Goal: Information Seeking & Learning: Learn about a topic

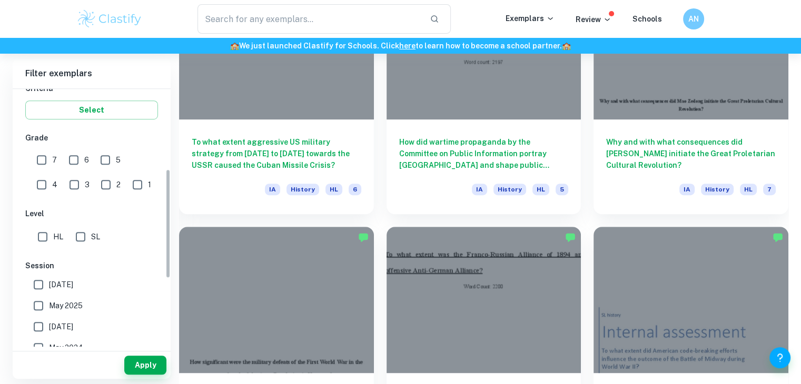
scroll to position [190, 0]
drag, startPoint x: 166, startPoint y: 127, endPoint x: 166, endPoint y: 208, distance: 81.1
click at [166, 208] on div "IB College Category IA EE TOK Notes Subject Type a subject History Type a subje…" at bounding box center [92, 218] width 158 height 258
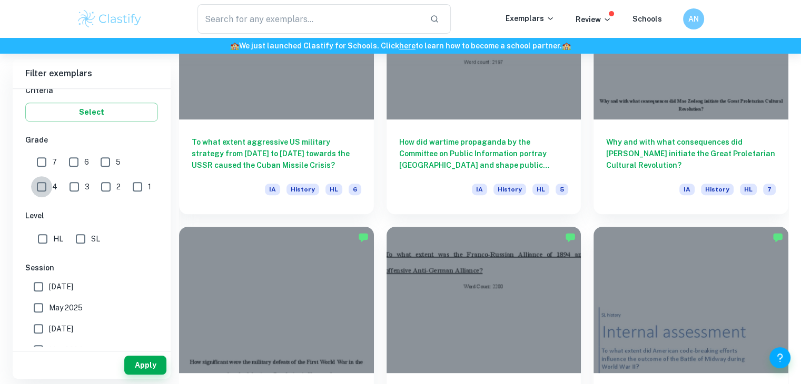
click at [52, 176] on input "4" at bounding box center [41, 186] width 21 height 21
checkbox input "true"
click at [141, 356] on button "Apply" at bounding box center [145, 365] width 42 height 19
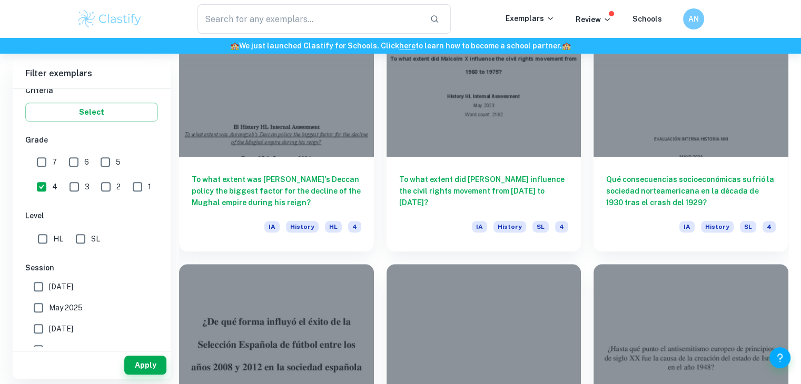
scroll to position [595, 0]
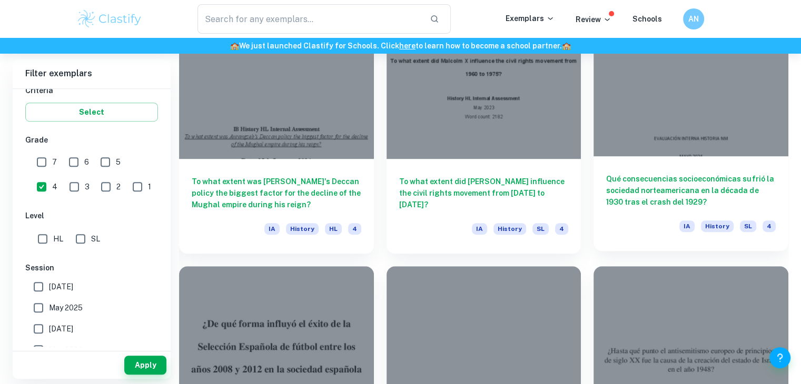
click at [682, 181] on h6 "Qué consecuencias socioeconómicas sufrió la sociedad norteamericana en la décad…" at bounding box center [691, 190] width 170 height 35
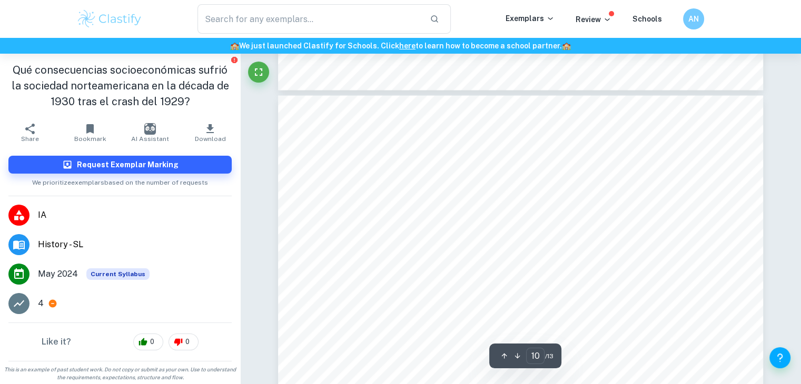
scroll to position [6278, 0]
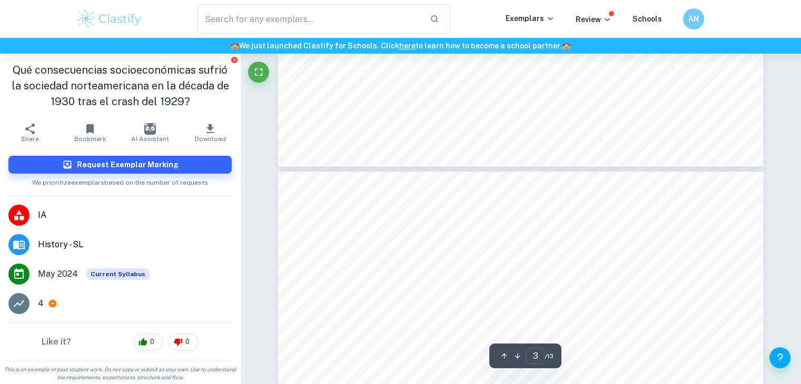
type input "2"
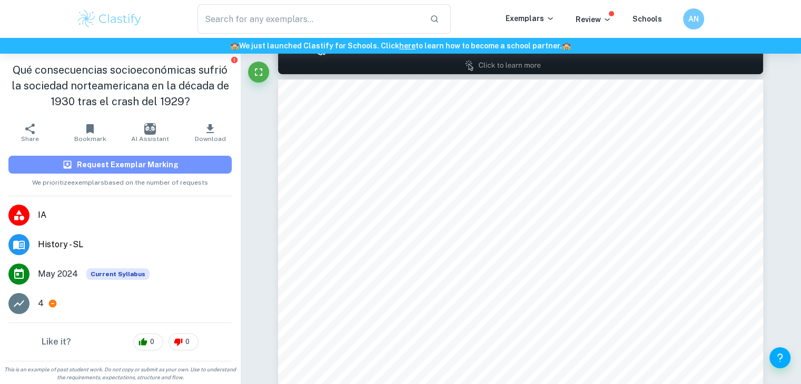
click at [122, 163] on h6 "Request Exemplar Marking" at bounding box center [128, 165] width 102 height 12
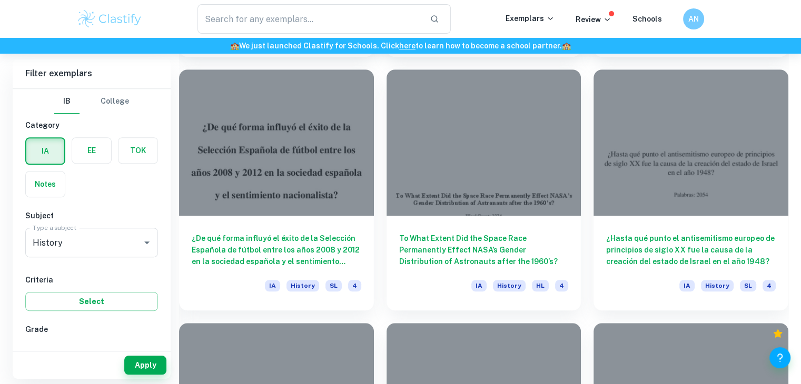
scroll to position [788, 0]
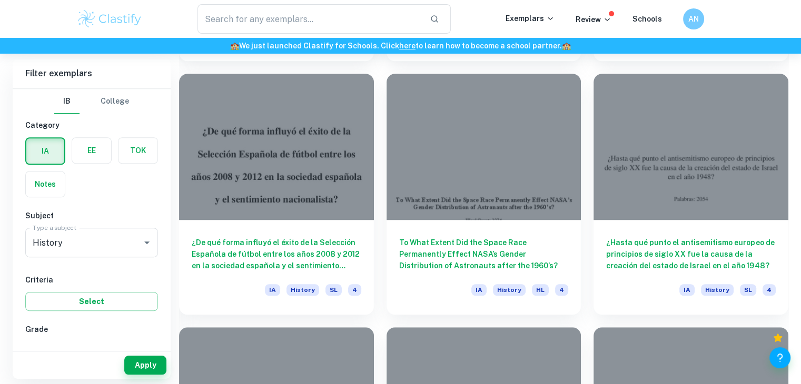
click at [789, 213] on div "Home IA History IB History IA examples Type a search phrase to find the most re…" at bounding box center [400, 43] width 801 height 1555
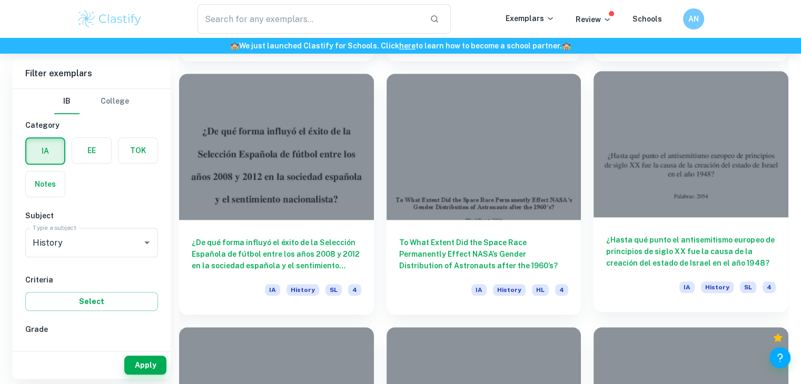
click at [703, 239] on h6 "¿Hasta qué punto el antisemitismo europeo de principios de siglo XX fue la caus…" at bounding box center [691, 251] width 170 height 35
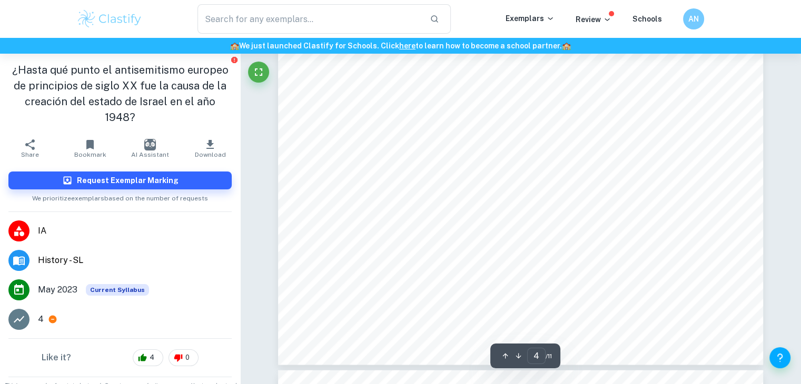
type input "5"
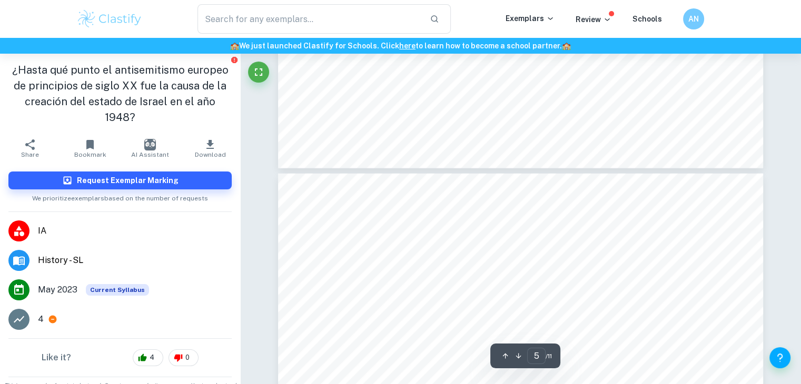
scroll to position [2832, 0]
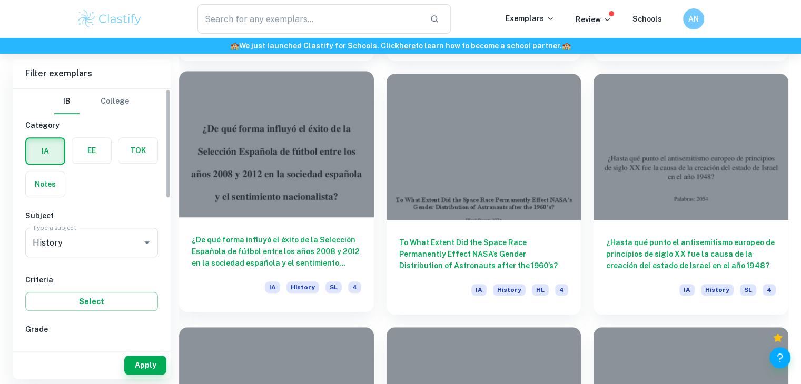
drag, startPoint x: 168, startPoint y: 176, endPoint x: 213, endPoint y: 116, distance: 74.1
click at [213, 116] on div "Filter exemplars IB College Category IA EE TOK Notes Subject Type a subject His…" at bounding box center [400, 194] width 775 height 1254
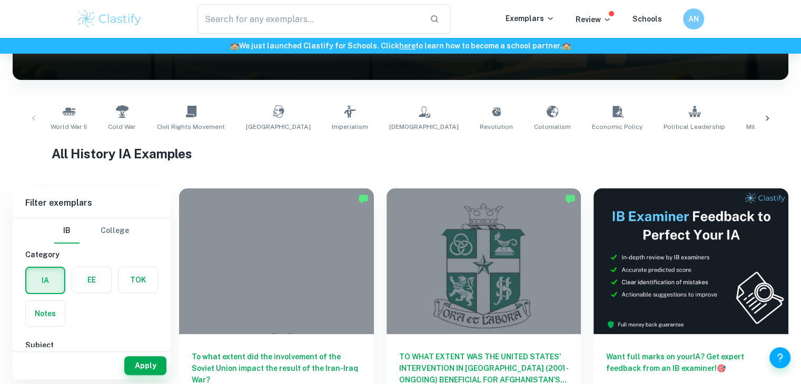
scroll to position [232, 0]
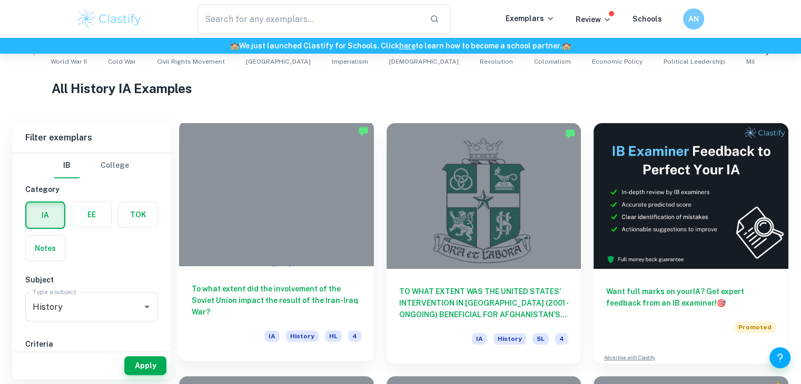
click at [293, 300] on h6 "To what extent did the involvement of the Soviet Union impact the result of the…" at bounding box center [277, 300] width 170 height 35
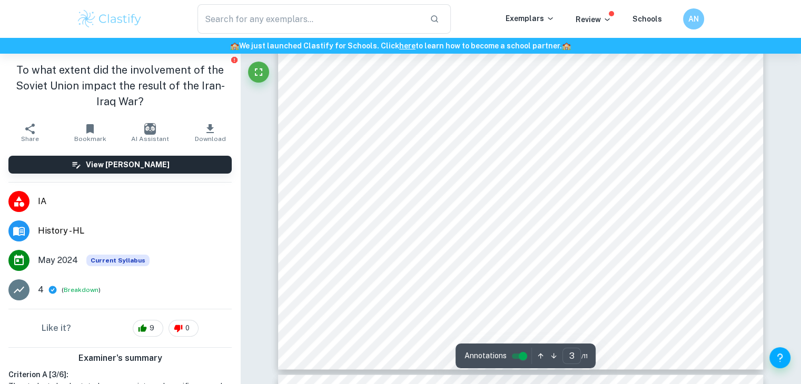
scroll to position [1683, 0]
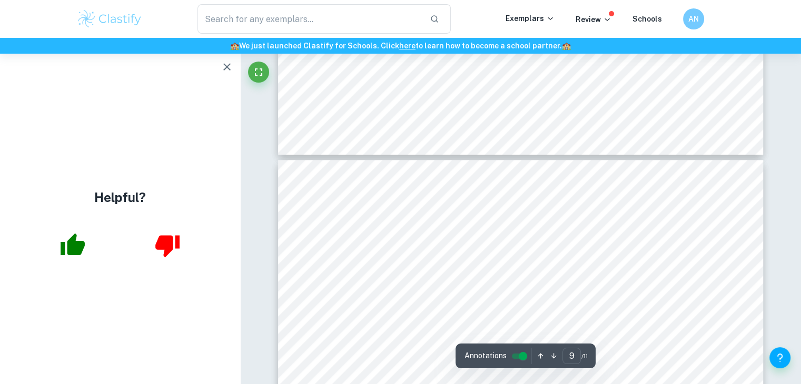
type input "8"
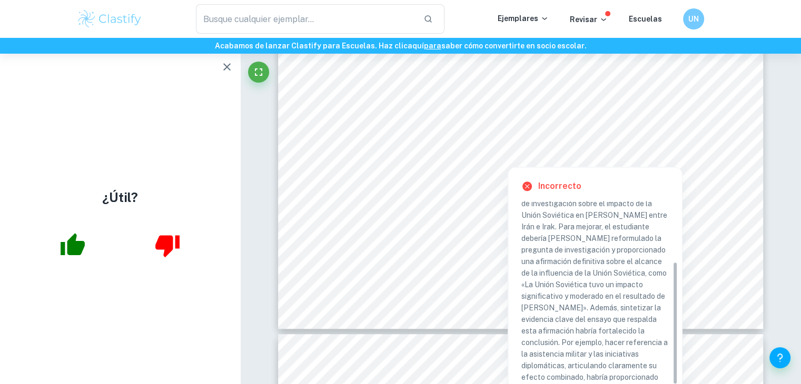
scroll to position [91, 0]
drag, startPoint x: 674, startPoint y: 256, endPoint x: 655, endPoint y: 339, distance: 84.3
click at [655, 339] on div "Criterio B Se extrae una conclusión relevante de la evidencia y los argumentos …" at bounding box center [599, 293] width 157 height 184
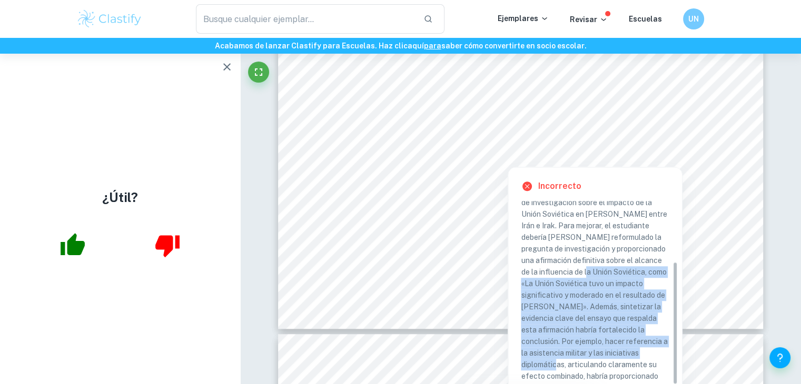
drag, startPoint x: 583, startPoint y: 270, endPoint x: 640, endPoint y: 355, distance: 103.2
click at [640, 355] on font "La conclusión del estudiante carecía de una respuesta [PERSON_NAME] a la pregun…" at bounding box center [595, 283] width 148 height 217
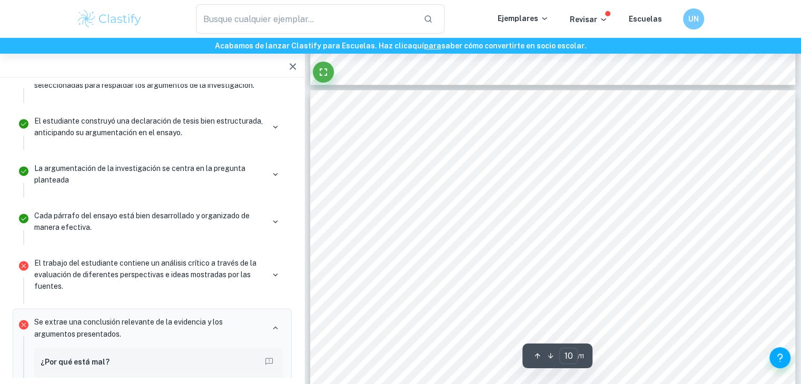
scroll to position [5677, 0]
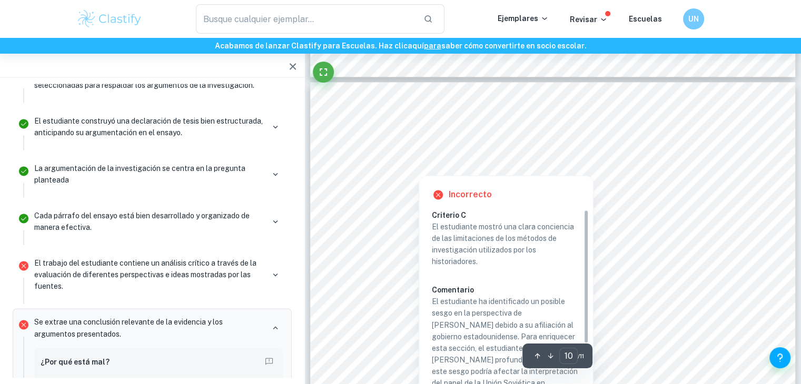
click at [439, 141] on div at bounding box center [542, 151] width 351 height 22
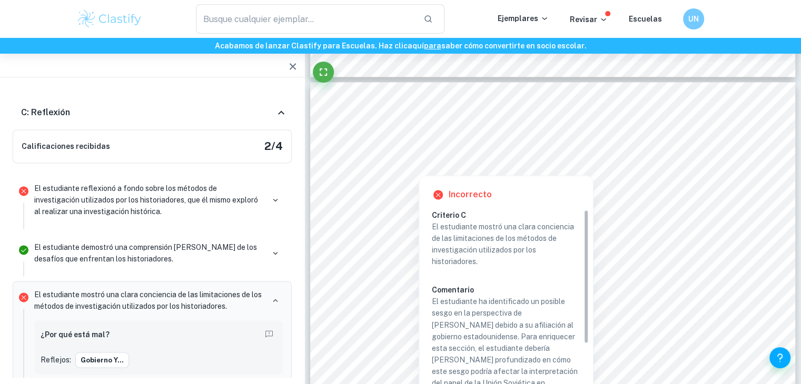
scroll to position [67, 0]
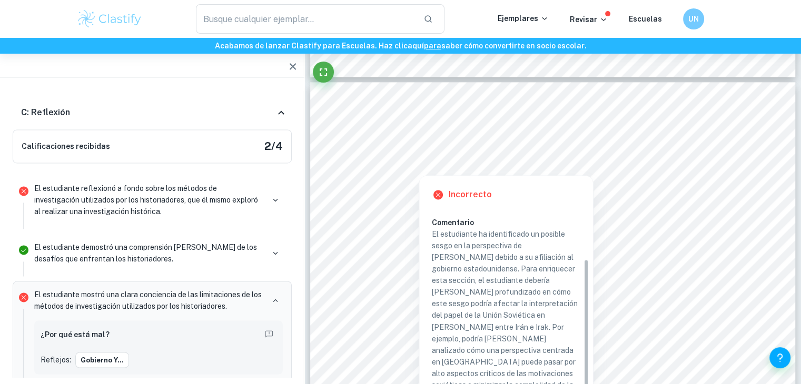
drag, startPoint x: 586, startPoint y: 243, endPoint x: 593, endPoint y: 334, distance: 90.8
click at [593, 334] on div "Incorrecto Criterio C El estudiante mostró una clara conciencia de las limitaci…" at bounding box center [506, 316] width 175 height 282
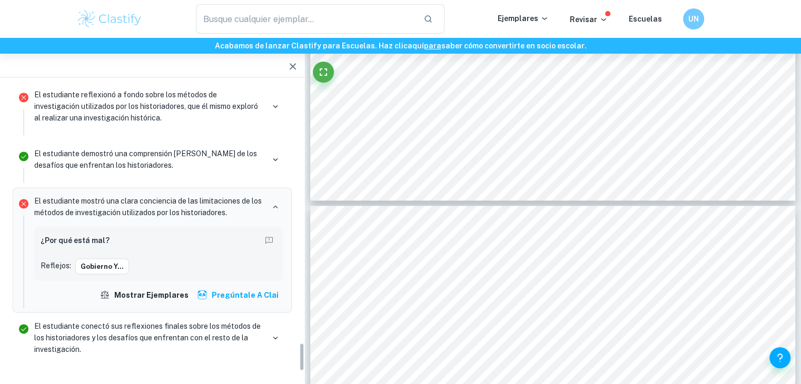
scroll to position [2638, 0]
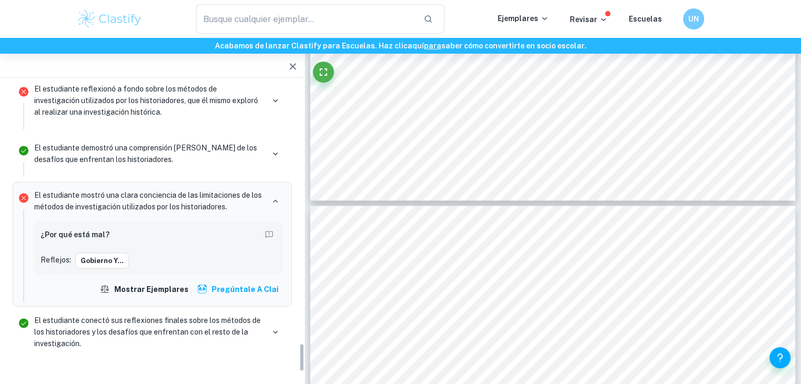
drag, startPoint x: 301, startPoint y: 354, endPoint x: 302, endPoint y: 363, distance: 9.5
click at [302, 363] on div "Total Marks Received 12 / 25 [PERSON_NAME] by an official IB Examiner 4 Criteri…" at bounding box center [152, 231] width 304 height 294
click at [245, 285] on font "Pregúntale a Clai" at bounding box center [245, 289] width 67 height 8
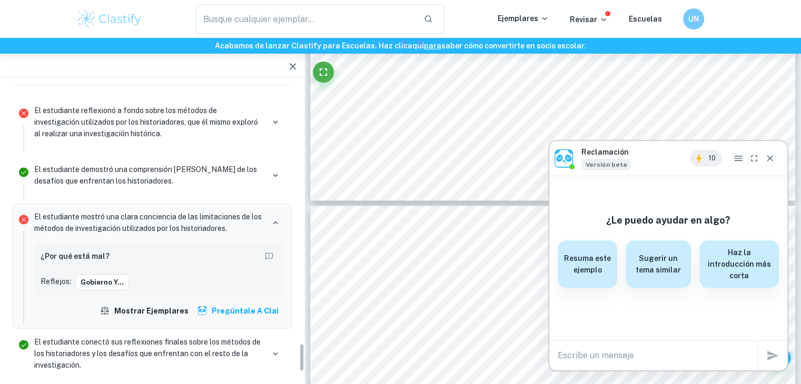
scroll to position [67, 0]
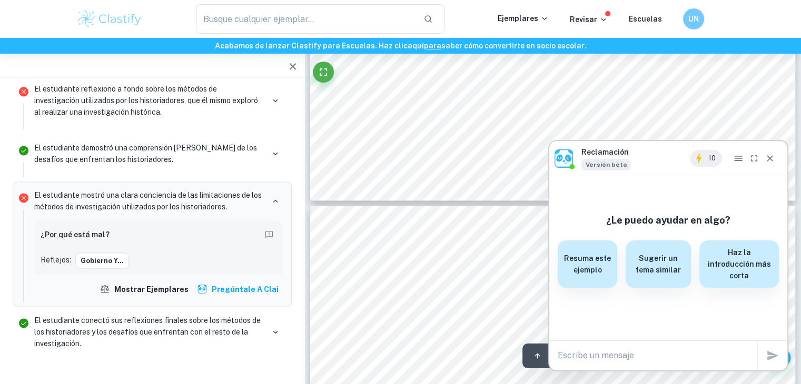
click at [215, 227] on div "¿Por qué está mal? Reflejos: gobierno y..." at bounding box center [159, 248] width 236 height 42
click at [114, 221] on div "¿Por qué está mal? Reflejos: gobierno y..." at bounding box center [158, 248] width 248 height 54
click at [85, 256] on font "gobierno y..." at bounding box center [102, 260] width 43 height 8
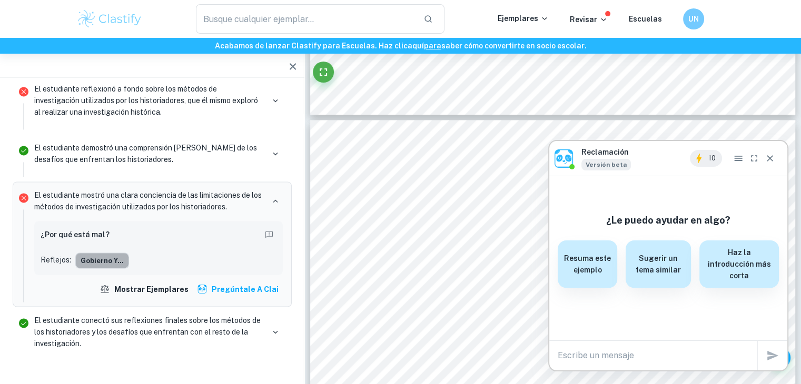
click at [85, 256] on font "gobierno y..." at bounding box center [102, 260] width 43 height 8
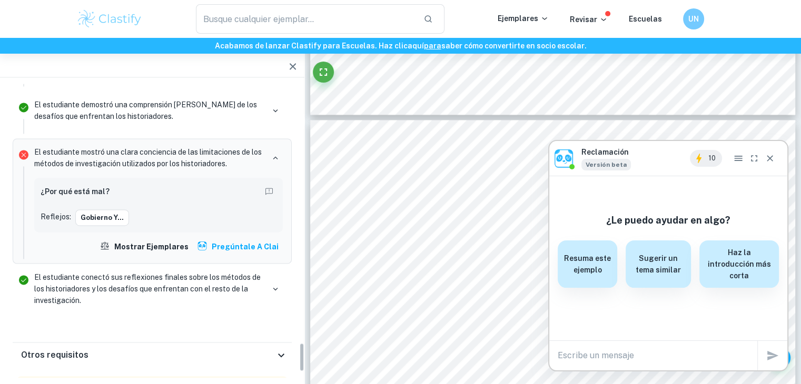
scroll to position [2638, 0]
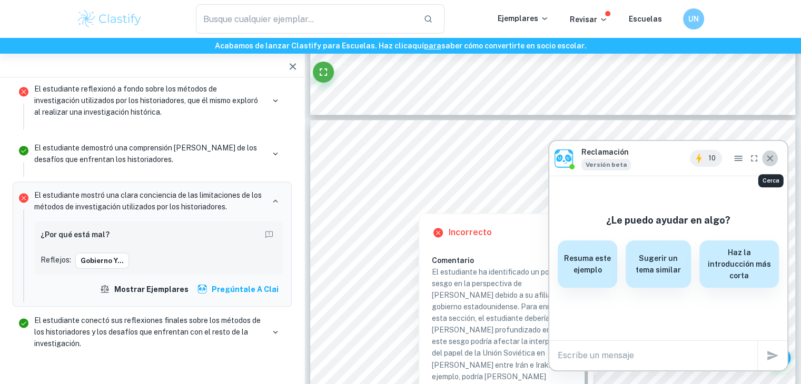
click at [770, 155] on icon "Cerca" at bounding box center [769, 158] width 11 height 11
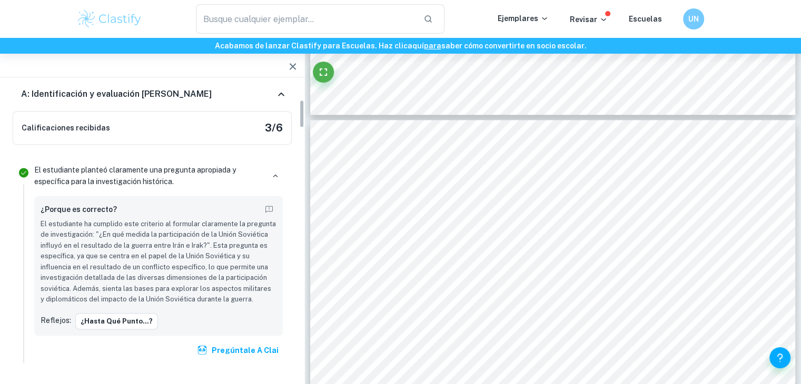
scroll to position [0, 0]
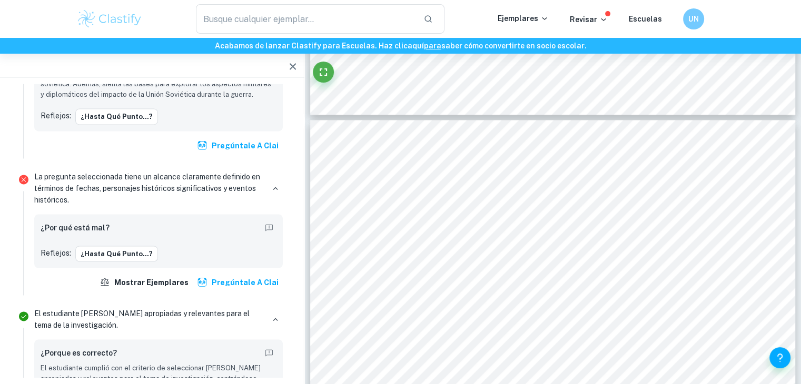
drag, startPoint x: 301, startPoint y: 356, endPoint x: 319, endPoint y: 132, distance: 224.9
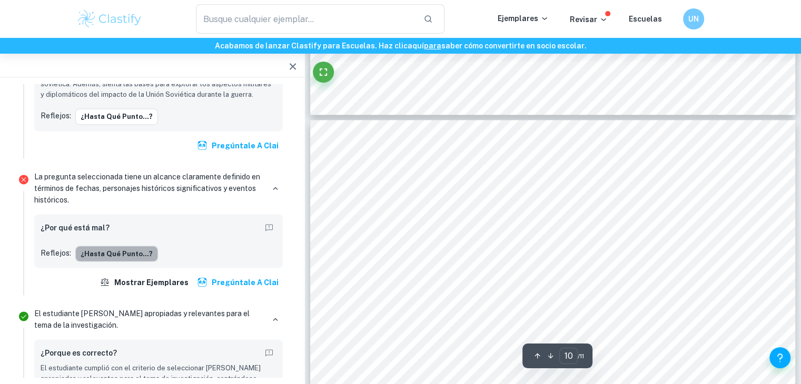
click at [118, 248] on font "¿Hasta qué punto...?" at bounding box center [117, 254] width 72 height 12
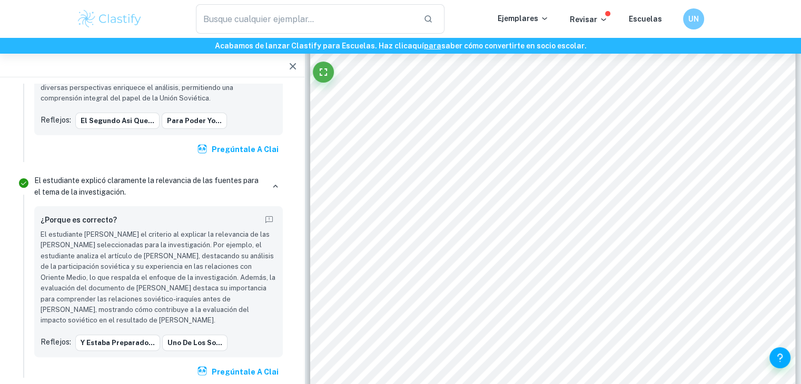
drag, startPoint x: 300, startPoint y: 135, endPoint x: 301, endPoint y: 171, distance: 35.8
click at [301, 171] on div "Total de calificaciones recibidas 12 / 25 Natalia Calificado por un examinador …" at bounding box center [152, 231] width 304 height 294
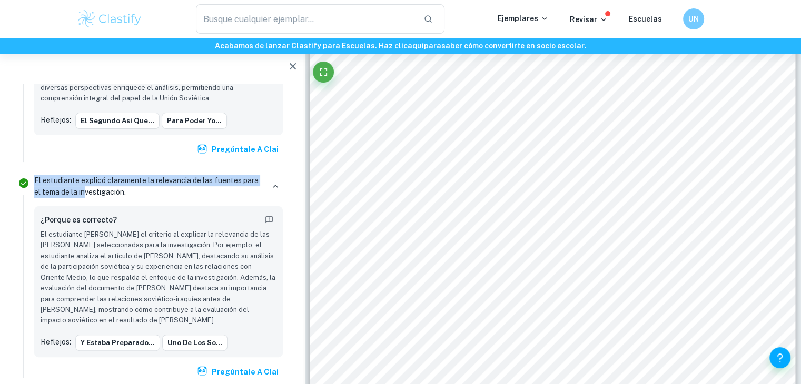
drag, startPoint x: 35, startPoint y: 165, endPoint x: 86, endPoint y: 185, distance: 55.3
click at [86, 185] on font "El estudiante explicó claramente la relevancia de las fuentes para el tema de l…" at bounding box center [149, 186] width 230 height 23
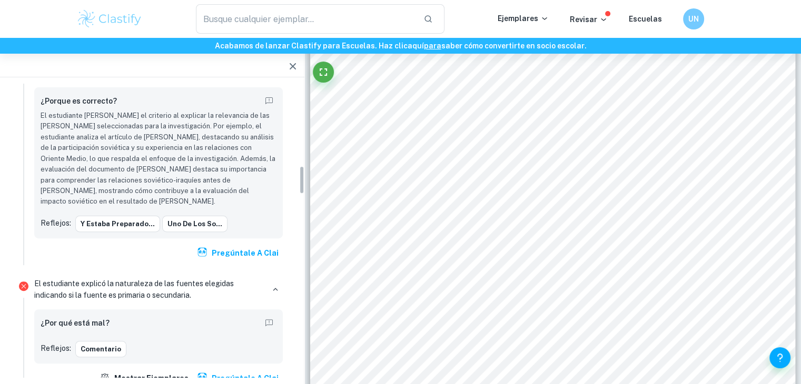
scroll to position [861, 0]
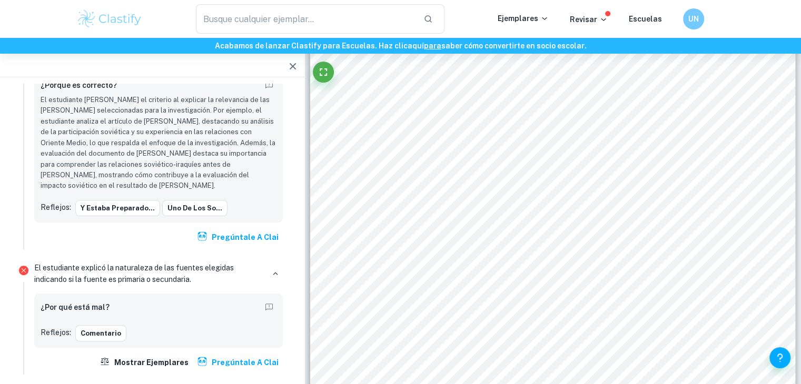
drag, startPoint x: 303, startPoint y: 171, endPoint x: 305, endPoint y: 184, distance: 13.4
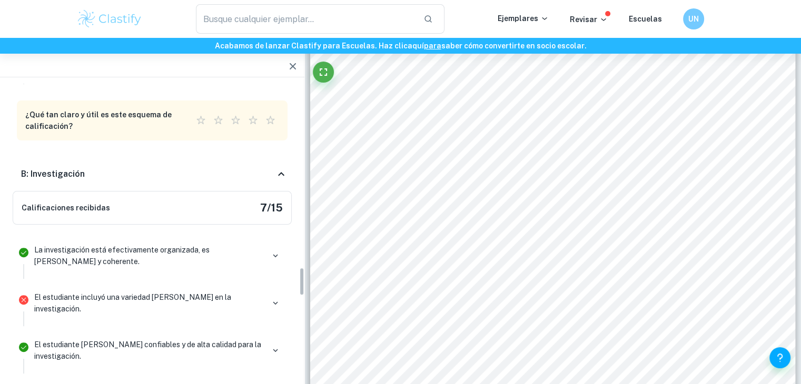
scroll to position [1868, 0]
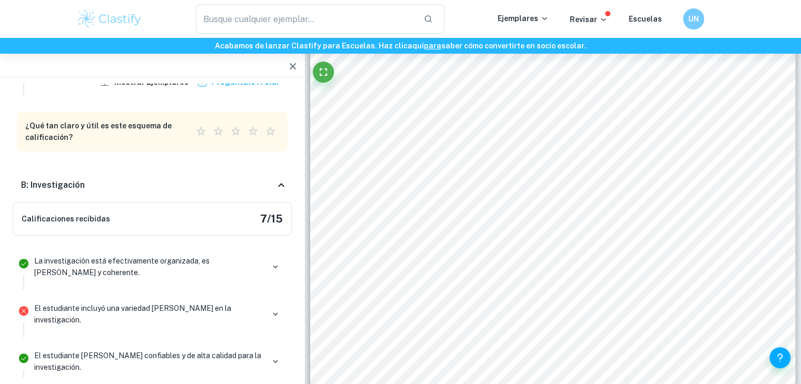
drag, startPoint x: 300, startPoint y: 183, endPoint x: 305, endPoint y: 281, distance: 98.0
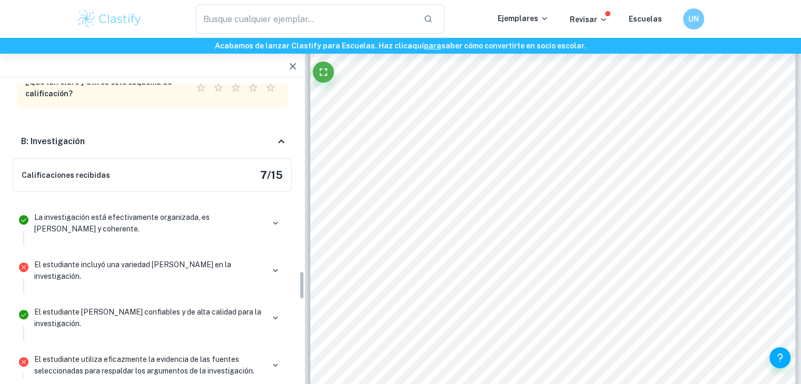
scroll to position [1917, 0]
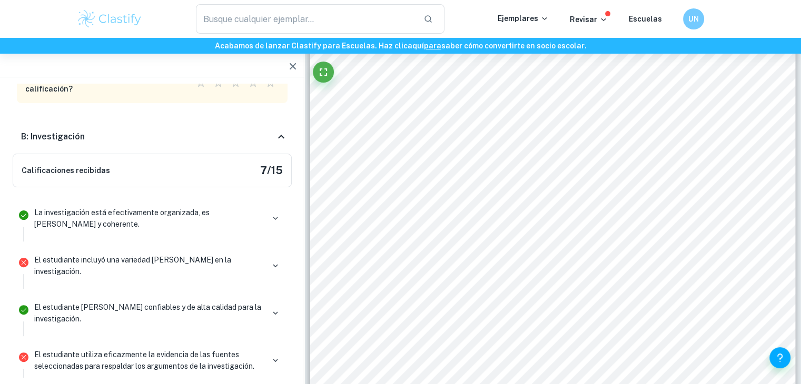
drag, startPoint x: 301, startPoint y: 281, endPoint x: 311, endPoint y: 286, distance: 10.8
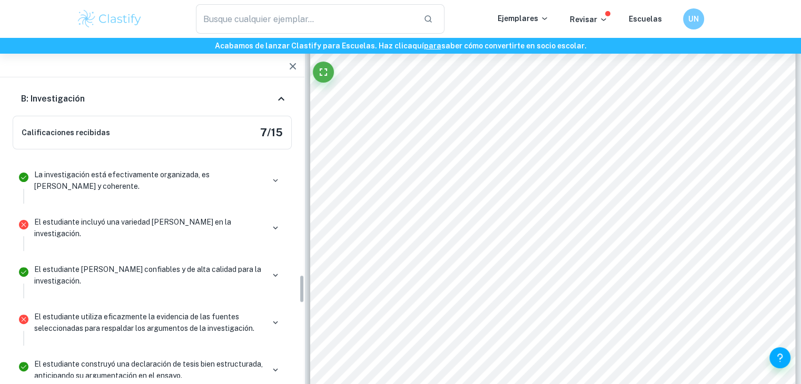
click at [300, 290] on div "Total de calificaciones recibidas 12 / 25 Natalia Calificado por un examinador …" at bounding box center [152, 231] width 304 height 294
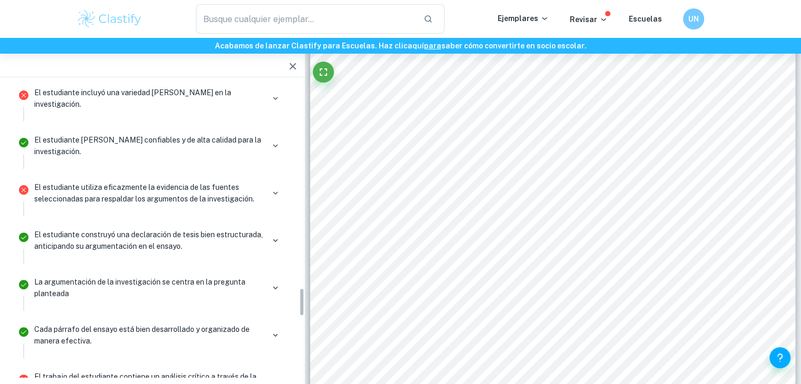
scroll to position [2089, 0]
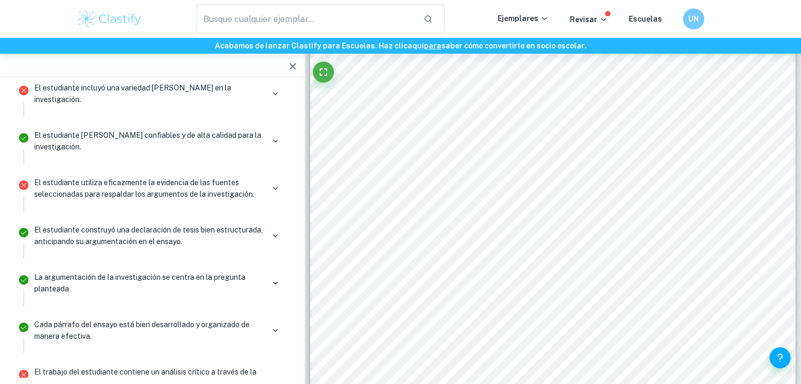
drag, startPoint x: 301, startPoint y: 287, endPoint x: 305, endPoint y: 301, distance: 14.5
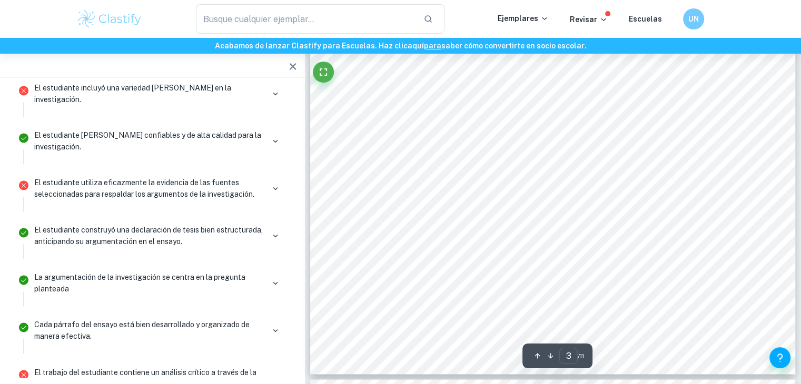
scroll to position [1669, 0]
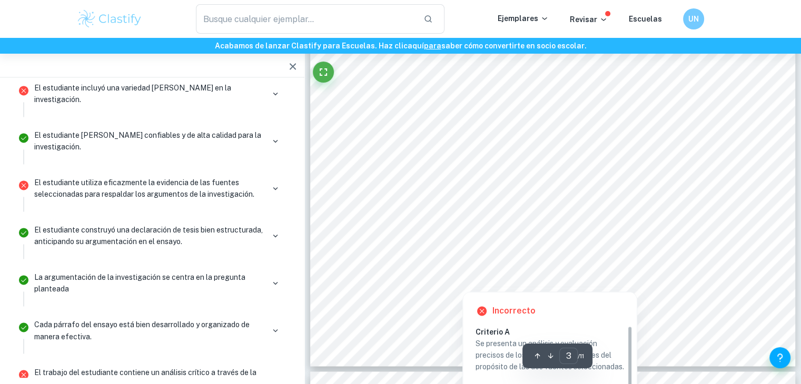
click at [598, 196] on div at bounding box center [548, 202] width 325 height 23
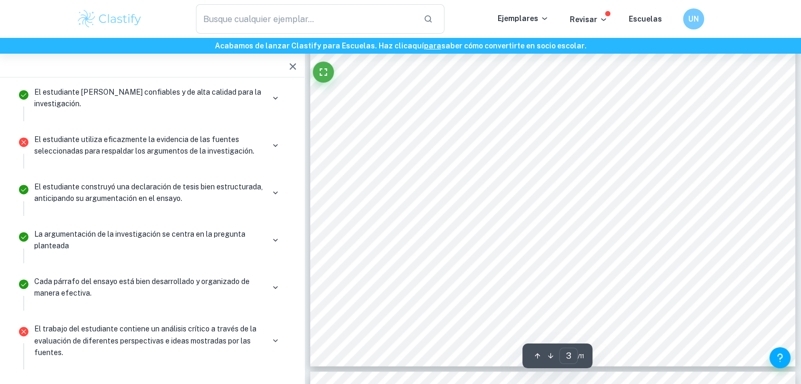
scroll to position [1470, 0]
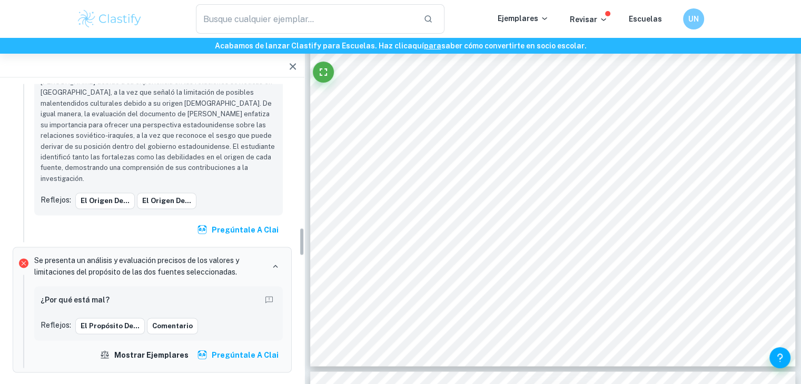
click at [301, 238] on div "Total de calificaciones recibidas 12 / 25 Natalia Calificado por un examinador …" at bounding box center [152, 141] width 304 height 3056
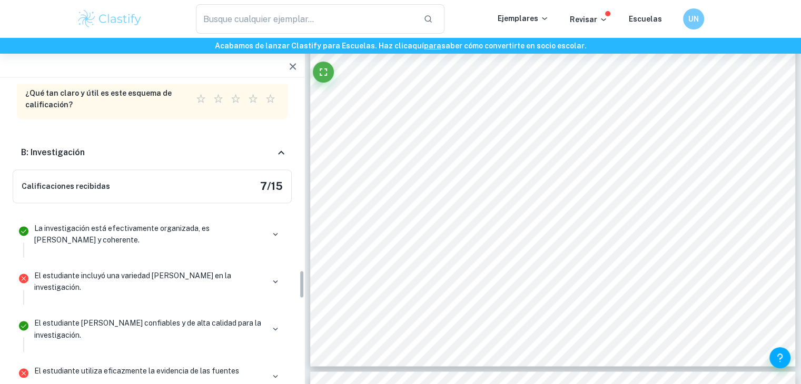
scroll to position [1890, 0]
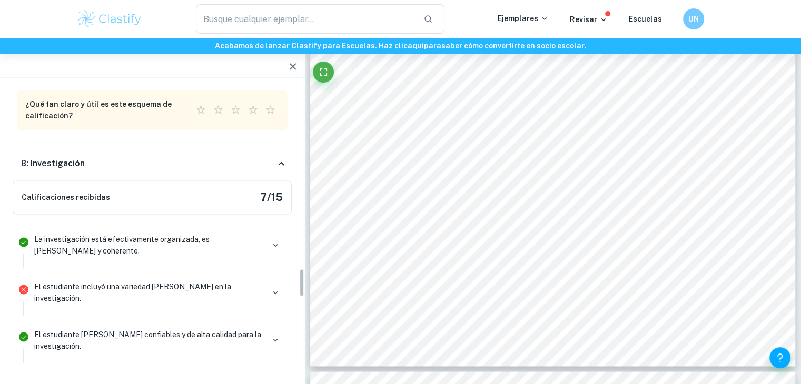
drag, startPoint x: 301, startPoint y: 238, endPoint x: 299, endPoint y: 280, distance: 41.1
click at [299, 280] on div "Total de calificaciones recibidas 12 / 25 Natalia Calificado por un examinador …" at bounding box center [152, 231] width 304 height 294
drag, startPoint x: 32, startPoint y: 203, endPoint x: 65, endPoint y: 214, distance: 35.5
click at [65, 231] on div "La investigación está efectivamente organizada, es [PERSON_NAME] y coherente." at bounding box center [158, 250] width 257 height 38
click at [65, 235] on font "La investigación está efectivamente organizada, es [PERSON_NAME] y coherente." at bounding box center [121, 245] width 175 height 20
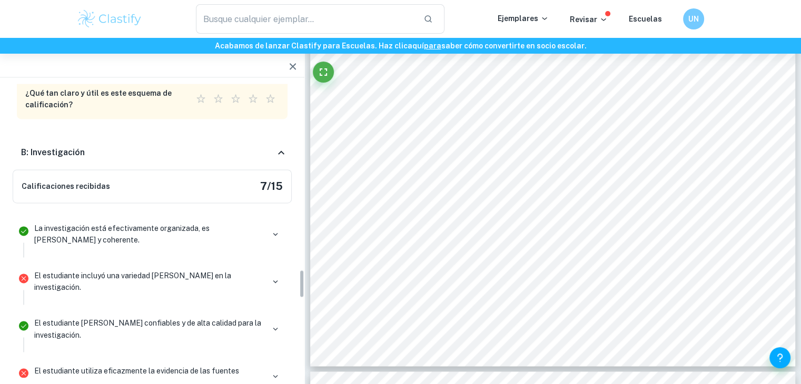
scroll to position [1917, 0]
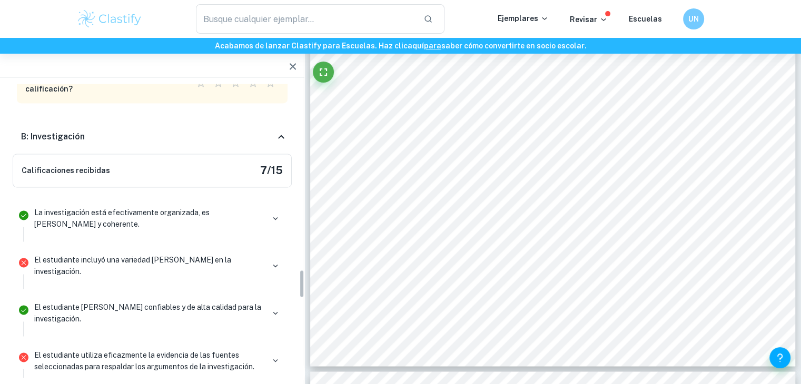
click at [303, 285] on div "Total de calificaciones recibidas 12 / 25 Natalia Calificado por un examinador …" at bounding box center [152, 231] width 304 height 294
click at [274, 261] on icon "button" at bounding box center [275, 265] width 9 height 9
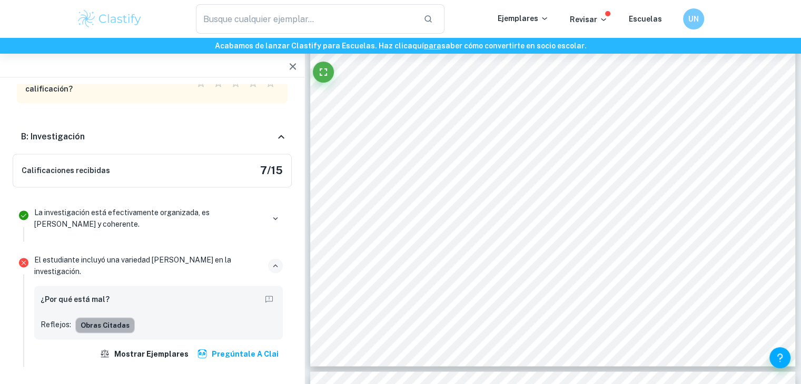
click at [108, 321] on font "Obras citadas" at bounding box center [105, 325] width 49 height 8
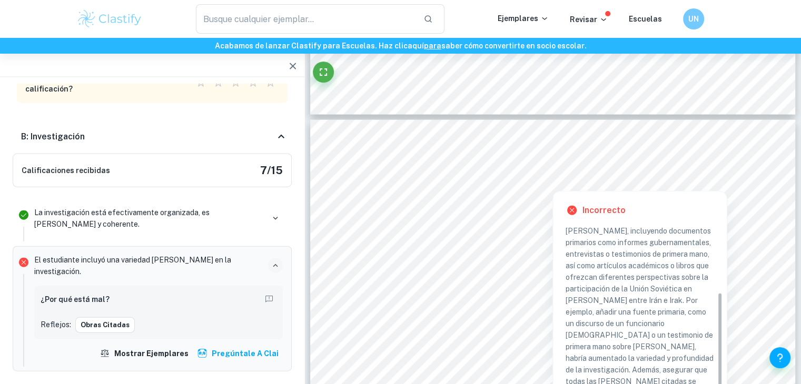
scroll to position [114, 0]
drag, startPoint x: 719, startPoint y: 258, endPoint x: 723, endPoint y: 334, distance: 75.4
click at [723, 334] on div "Incorrecto Criterio B El estudiante incluyó una variedad [PERSON_NAME] en la in…" at bounding box center [640, 332] width 174 height 281
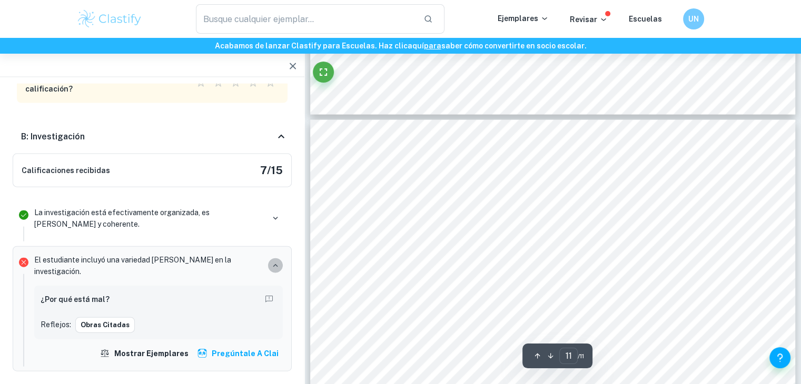
click at [274, 261] on icon "button" at bounding box center [275, 265] width 9 height 9
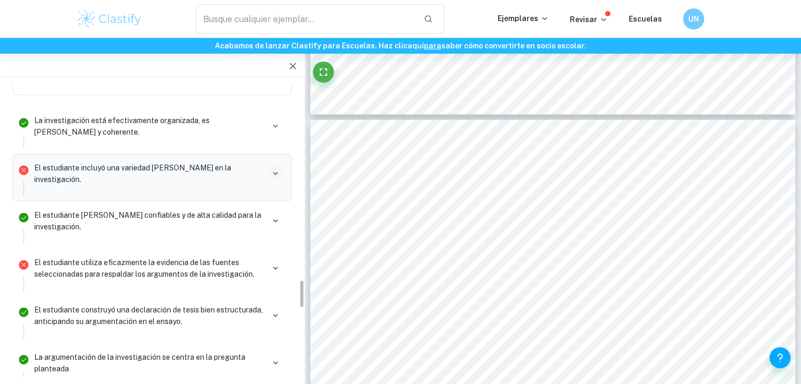
scroll to position [2025, 0]
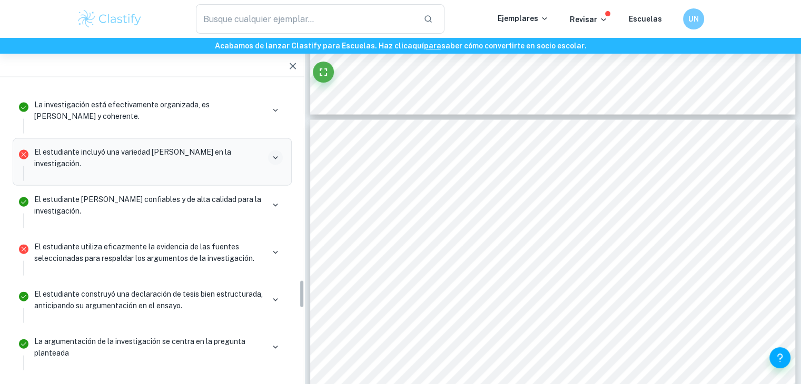
drag, startPoint x: 301, startPoint y: 286, endPoint x: 301, endPoint y: 296, distance: 10.5
click at [301, 296] on div "Total de calificaciones recibidas 12 / 25 Natalia Calificado por un examinador …" at bounding box center [152, 231] width 304 height 294
click at [255, 194] on font "El estudiante [PERSON_NAME] confiables y de alta calidad para la investigación." at bounding box center [149, 205] width 230 height 23
click at [217, 195] on font "El estudiante [PERSON_NAME] confiables y de alta calidad para la investigación." at bounding box center [147, 205] width 227 height 20
click at [271, 201] on icon "button" at bounding box center [275, 205] width 9 height 9
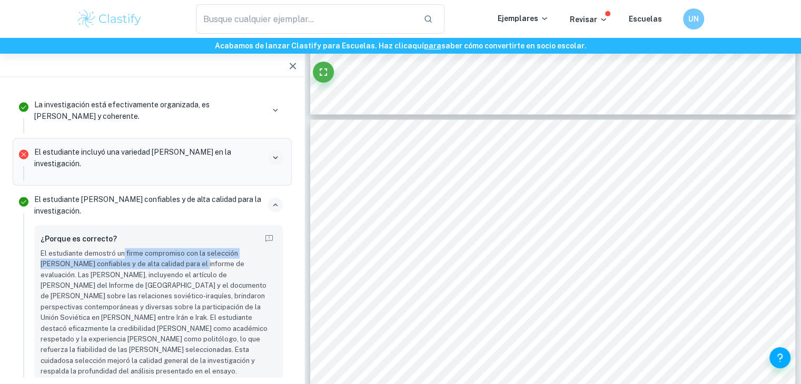
drag, startPoint x: 122, startPoint y: 203, endPoint x: 160, endPoint y: 218, distance: 40.4
click at [160, 250] on font "El estudiante demostró un firme compromiso con la selección [PERSON_NAME] confi…" at bounding box center [154, 313] width 227 height 126
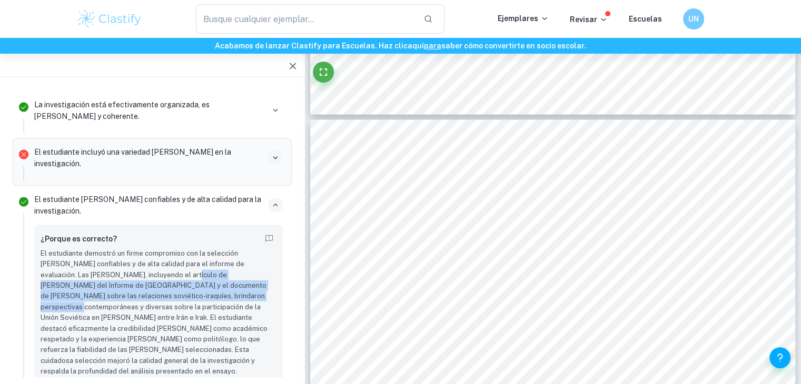
drag, startPoint x: 119, startPoint y: 230, endPoint x: 152, endPoint y: 250, distance: 38.0
click at [152, 250] on font "El estudiante demostró un firme compromiso con la selección [PERSON_NAME] confi…" at bounding box center [154, 313] width 227 height 126
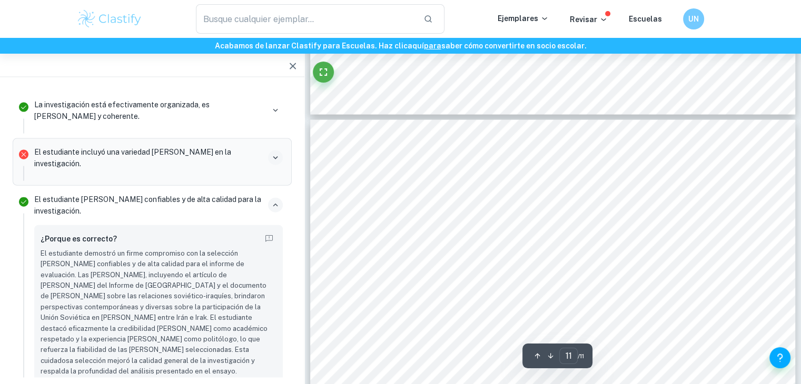
click at [432, 227] on div at bounding box center [540, 228] width 347 height 12
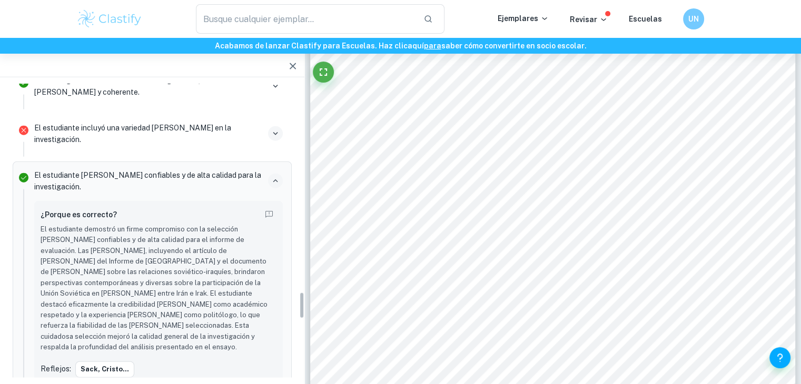
scroll to position [2273, 0]
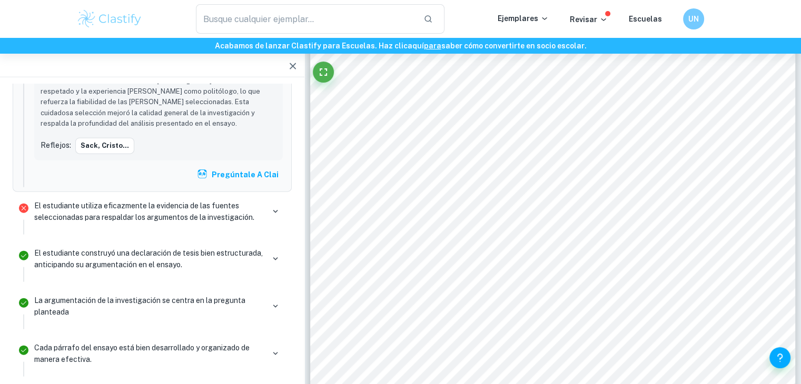
drag, startPoint x: 301, startPoint y: 278, endPoint x: 304, endPoint y: 307, distance: 29.2
click at [274, 204] on button "button" at bounding box center [275, 211] width 15 height 15
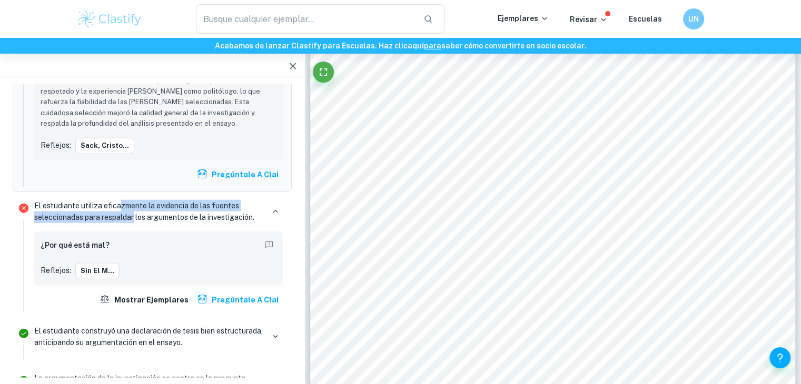
drag, startPoint x: 118, startPoint y: 144, endPoint x: 135, endPoint y: 158, distance: 21.6
click at [135, 202] on font "El estudiante utiliza eficazmente la evidencia de las fuentes seleccionadas par…" at bounding box center [144, 212] width 220 height 20
click at [100, 267] on font "Sin el m..." at bounding box center [98, 271] width 34 height 8
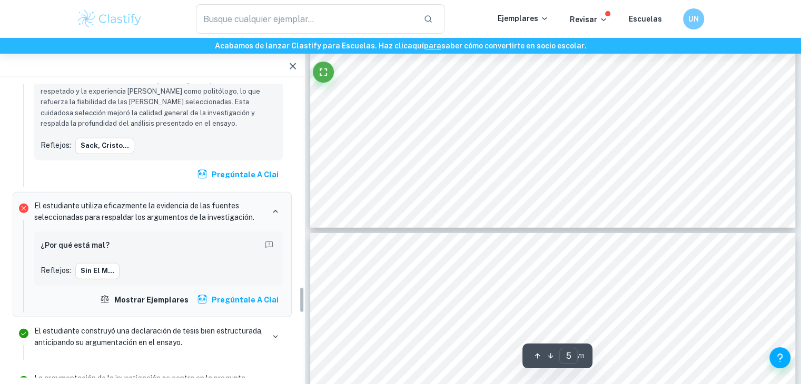
scroll to position [2364, 0]
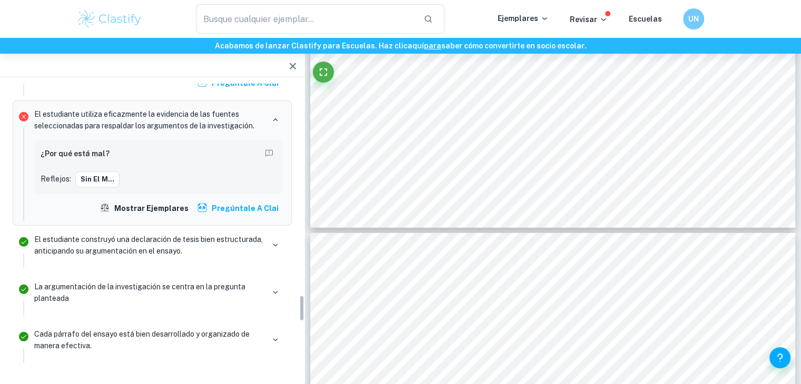
drag, startPoint x: 301, startPoint y: 297, endPoint x: 303, endPoint y: 305, distance: 8.7
click at [303, 305] on div "Total de calificaciones recibidas 12 / 25 Natalia Calificado por un examinador …" at bounding box center [152, 231] width 304 height 294
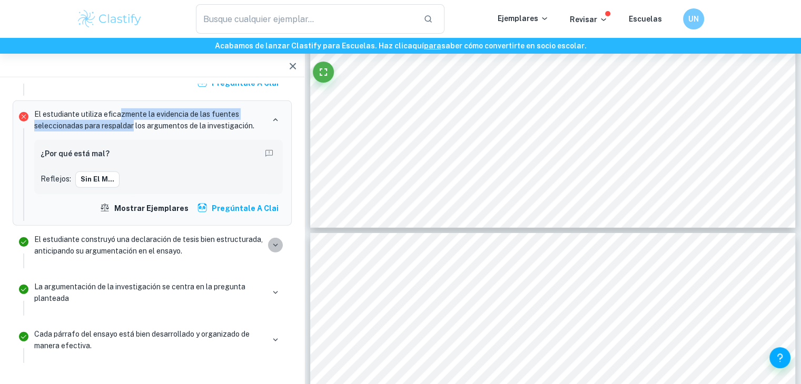
click at [271, 241] on icon "button" at bounding box center [275, 245] width 9 height 9
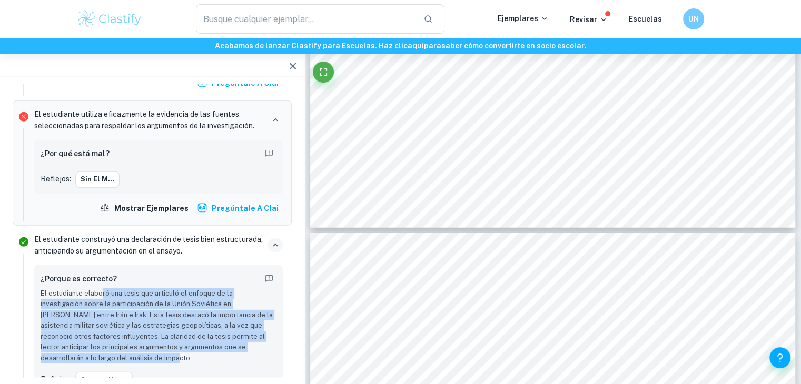
drag, startPoint x: 100, startPoint y: 235, endPoint x: 105, endPoint y: 302, distance: 67.0
click at [105, 302] on p "El estudiante elaboró ​​una tesis que articuló el enfoque de la investigación s…" at bounding box center [159, 326] width 236 height 75
click at [103, 376] on font "Aunque hay..." at bounding box center [104, 380] width 47 height 8
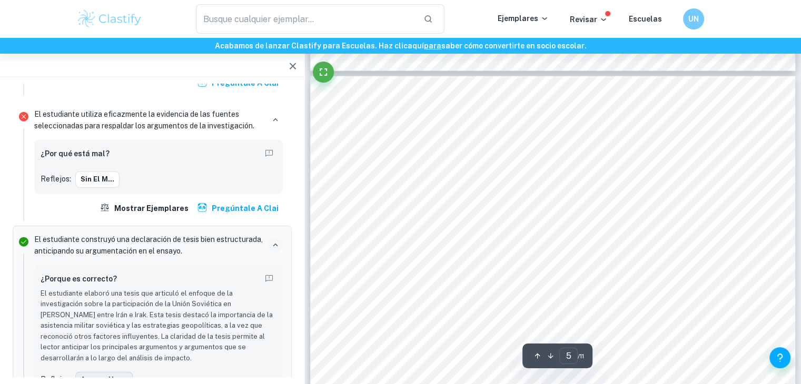
scroll to position [2553, 0]
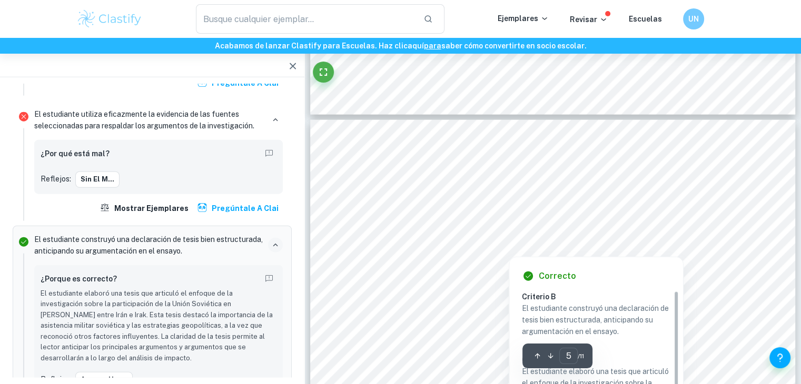
click at [486, 222] on div at bounding box center [549, 227] width 364 height 34
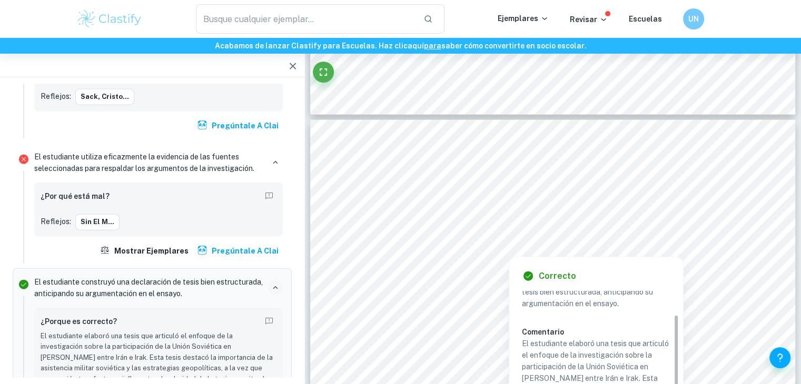
scroll to position [33, 0]
drag, startPoint x: 676, startPoint y: 307, endPoint x: 678, endPoint y: 358, distance: 51.1
click at [678, 358] on div "[PERSON_NAME] estudiante construyó una declaración de tesis bien estructurada, …" at bounding box center [600, 383] width 157 height 184
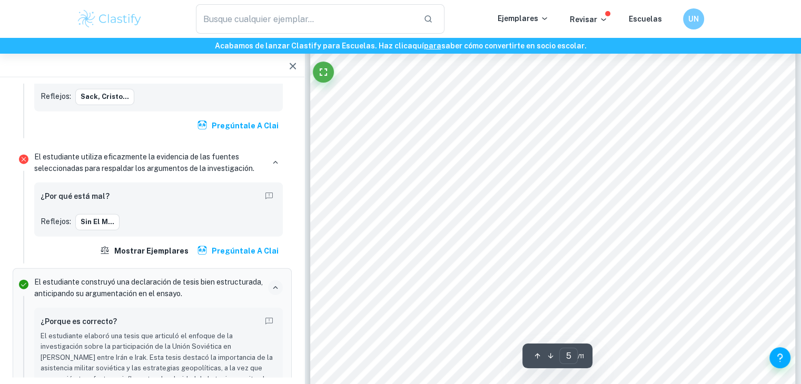
scroll to position [2650, 0]
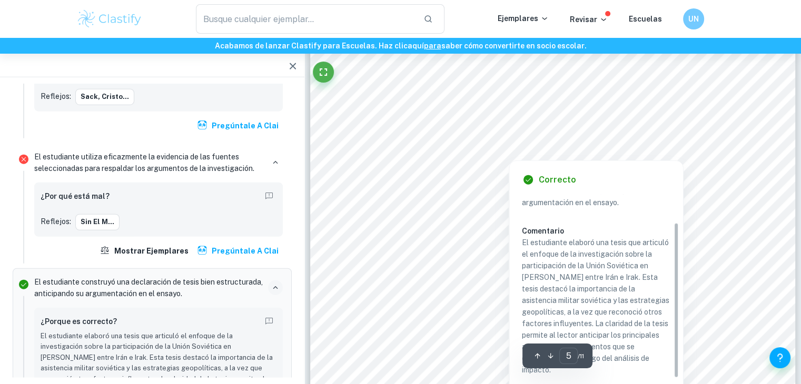
click at [581, 121] on div at bounding box center [549, 131] width 364 height 34
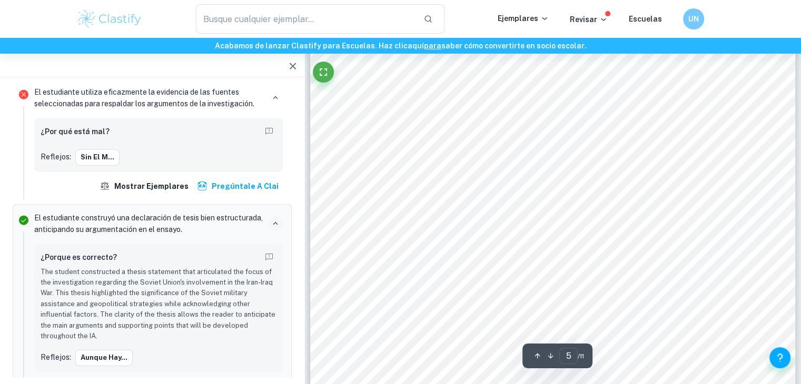
scroll to position [114, 0]
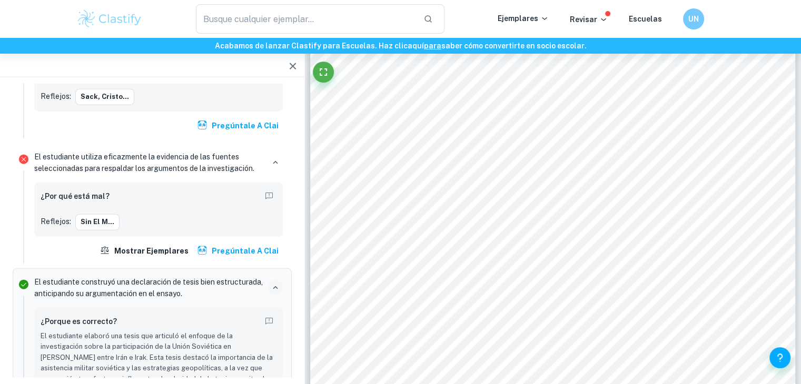
click at [581, 121] on div "La resiliencia de Irán. Aunque hubo varios factores que llevaron al estancamien…" at bounding box center [552, 338] width 485 height 628
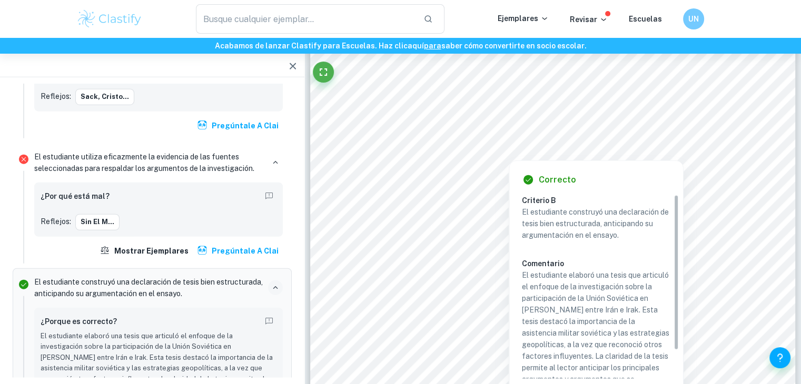
scroll to position [33, 0]
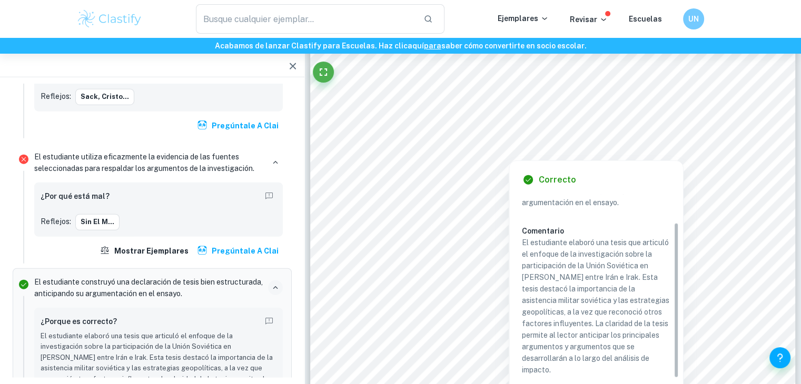
drag, startPoint x: 674, startPoint y: 262, endPoint x: 682, endPoint y: 319, distance: 56.9
click at [682, 319] on div "Correcto [PERSON_NAME] estudiante construyó una declaración de tesis bien estru…" at bounding box center [596, 302] width 175 height 282
click at [566, 108] on div at bounding box center [548, 109] width 362 height 34
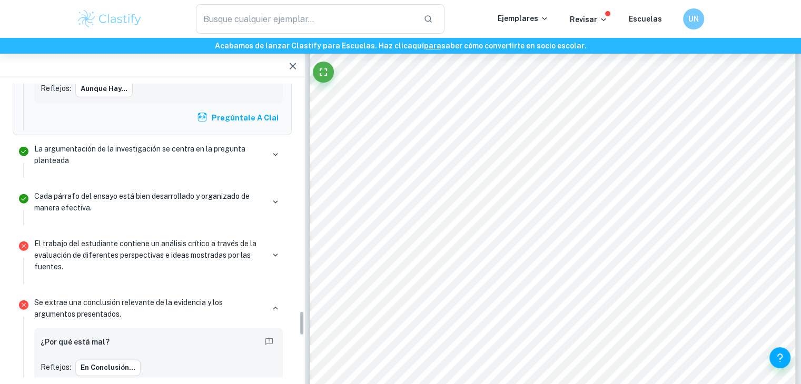
scroll to position [2661, 0]
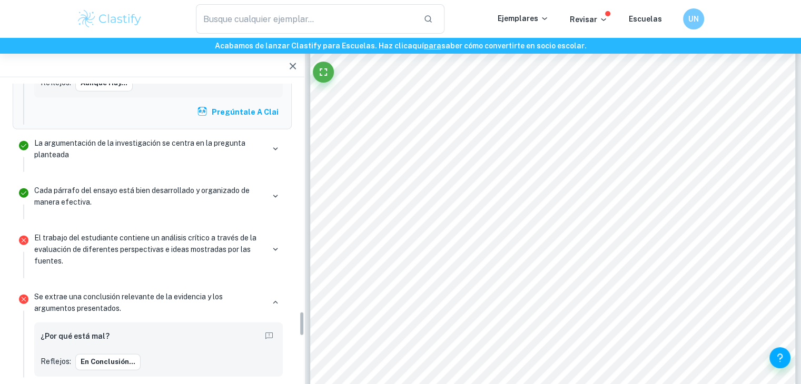
drag, startPoint x: 301, startPoint y: 301, endPoint x: 291, endPoint y: 330, distance: 30.5
click at [291, 330] on div "Total de calificaciones recibidas 12 / 25 Natalia Calificado por un examinador …" at bounding box center [152, 231] width 304 height 294
drag, startPoint x: 440, startPoint y: 217, endPoint x: 436, endPoint y: 213, distance: 6.3
click at [436, 213] on font "Se obtuvo a través del temor de los [DEMOGRAPHIC_DATA] a las implicaciones de u…" at bounding box center [598, 218] width 462 height 11
click at [379, 208] on div "La resiliencia de Irán. Aunque hubo varios factores que llevaron al estancamien…" at bounding box center [552, 338] width 485 height 628
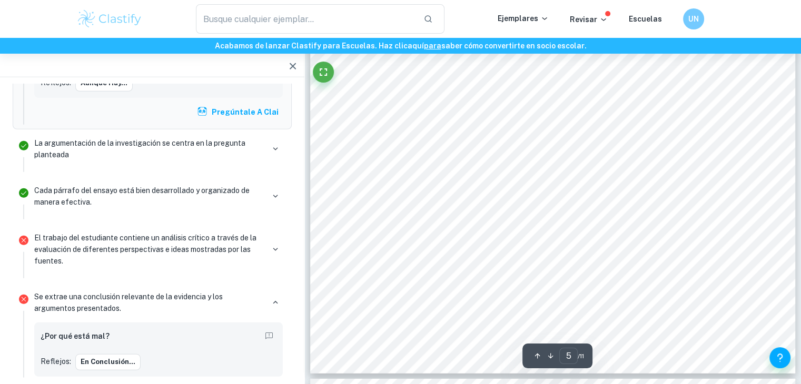
scroll to position [2943, 0]
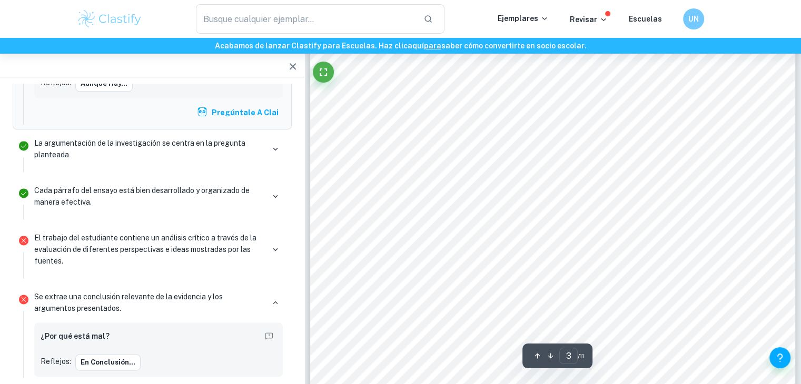
type input "2"
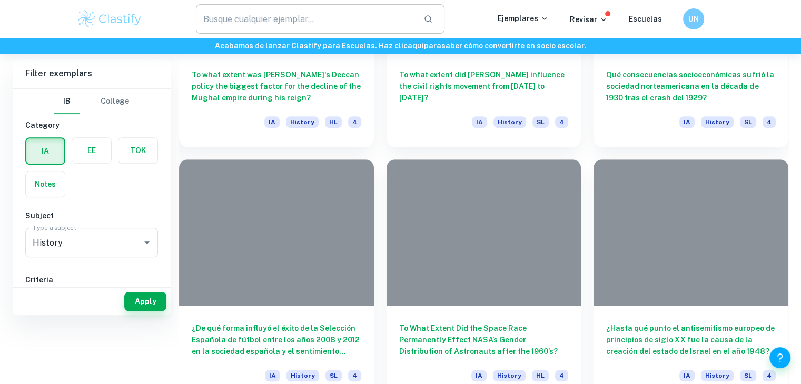
scroll to position [232, 0]
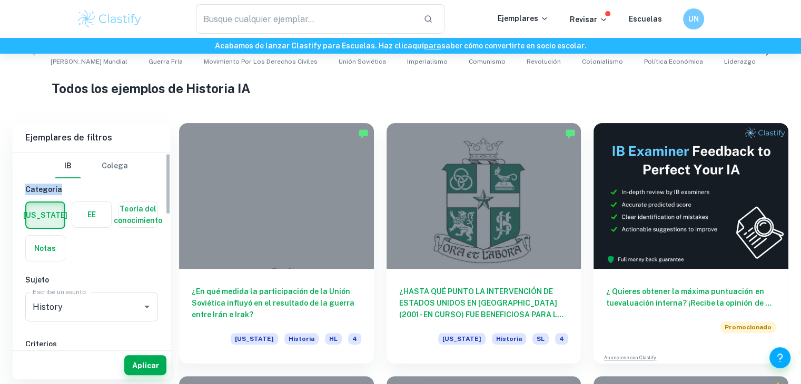
drag, startPoint x: 162, startPoint y: 176, endPoint x: 168, endPoint y: 181, distance: 7.9
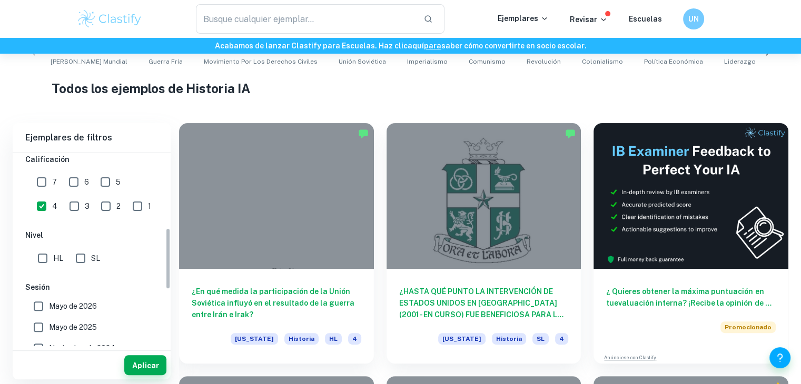
drag, startPoint x: 168, startPoint y: 181, endPoint x: 171, endPoint y: 254, distance: 73.7
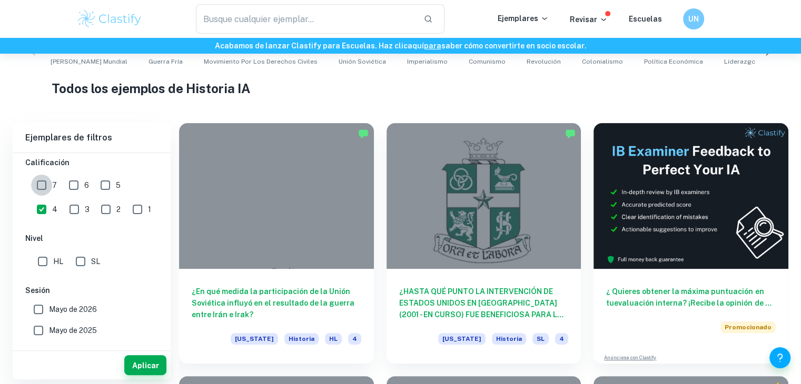
click at [42, 182] on input "7" at bounding box center [41, 185] width 21 height 21
checkbox input "true"
click at [52, 199] on input "4" at bounding box center [41, 209] width 21 height 21
checkbox input "false"
click at [148, 362] on font "Aplicar" at bounding box center [145, 366] width 27 height 8
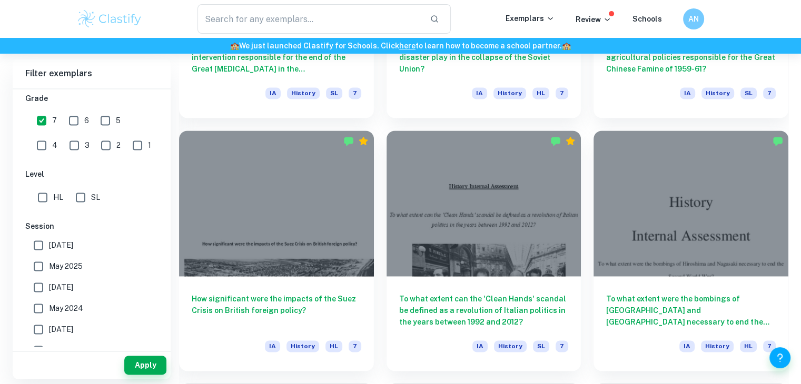
scroll to position [1278, 0]
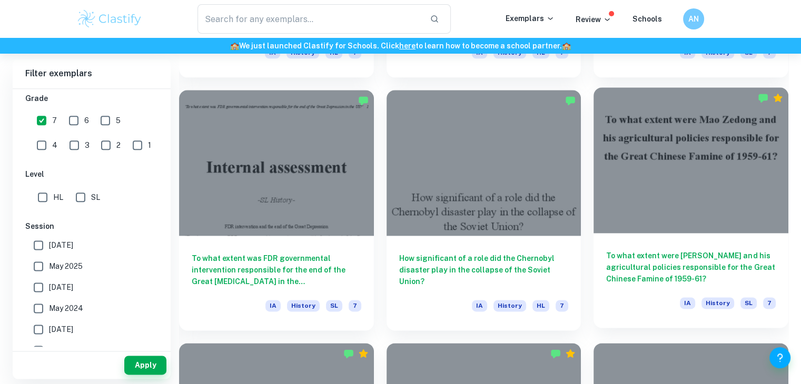
click at [675, 243] on div "To what extent were [PERSON_NAME] and his agricultural policies responsible for…" at bounding box center [690, 280] width 195 height 95
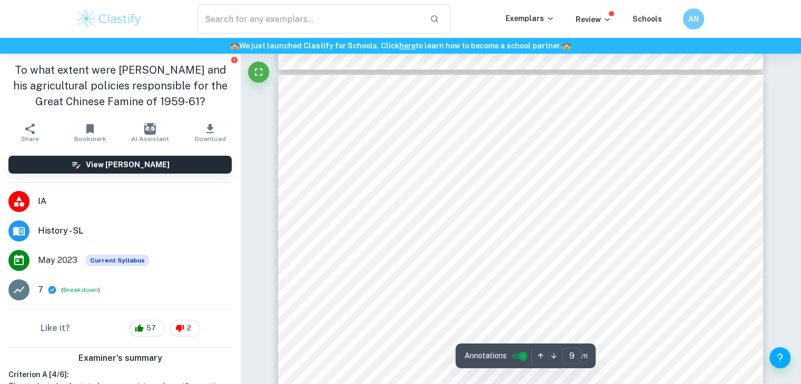
type input "8"
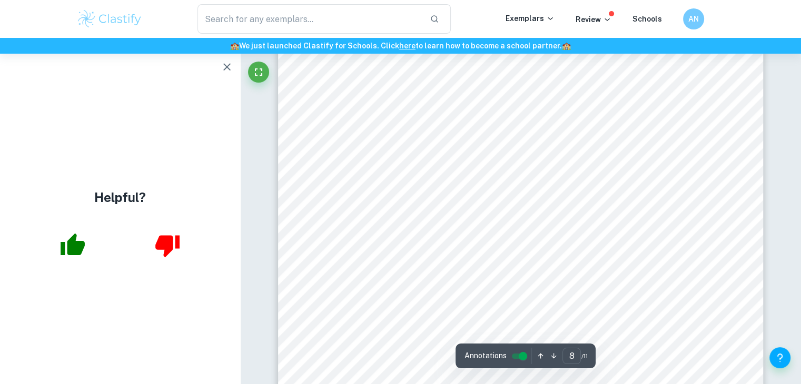
scroll to position [5176, 0]
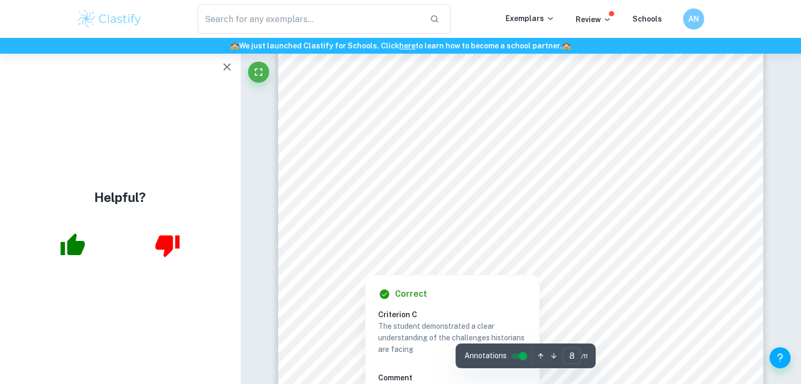
click at [440, 232] on div at bounding box center [505, 237] width 338 height 22
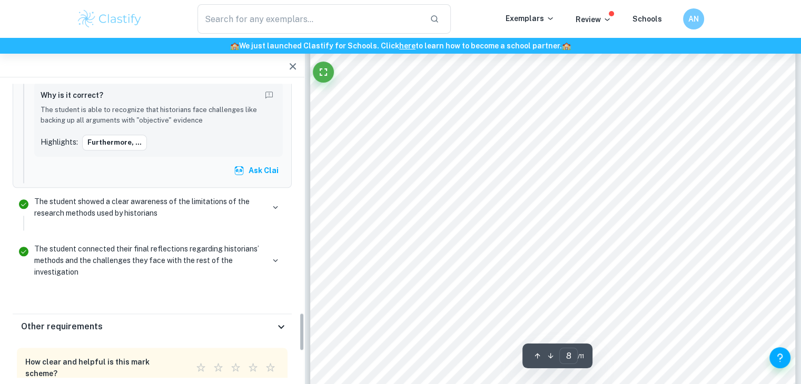
scroll to position [1740, 0]
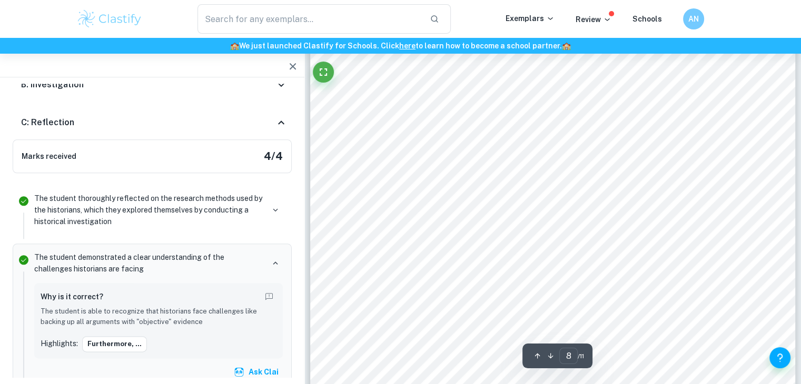
click at [467, 201] on span "information of source origins, but also to consider multiple contrasting viewpo…" at bounding box center [550, 204] width 362 height 9
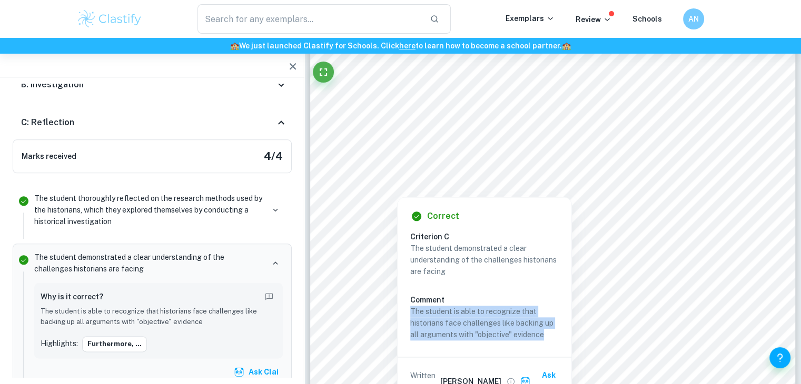
drag, startPoint x: 509, startPoint y: 284, endPoint x: 552, endPoint y: 340, distance: 70.1
click at [552, 340] on div "The student demonstrated a clear understanding of the challenges historians are…" at bounding box center [488, 292] width 157 height 98
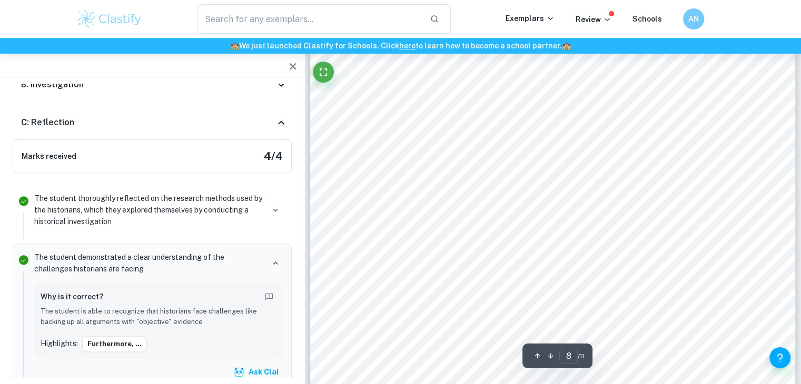
click at [476, 126] on div "To [PERSON_NAME] credit, weather was largely unfavourable and was the basis for…" at bounding box center [552, 62] width 485 height 685
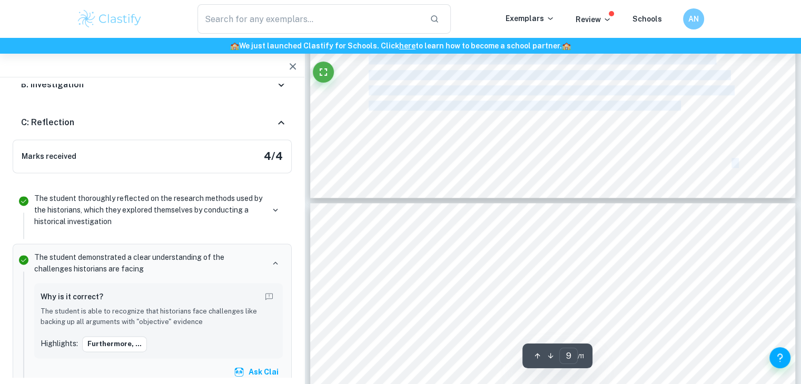
scroll to position [5576, 0]
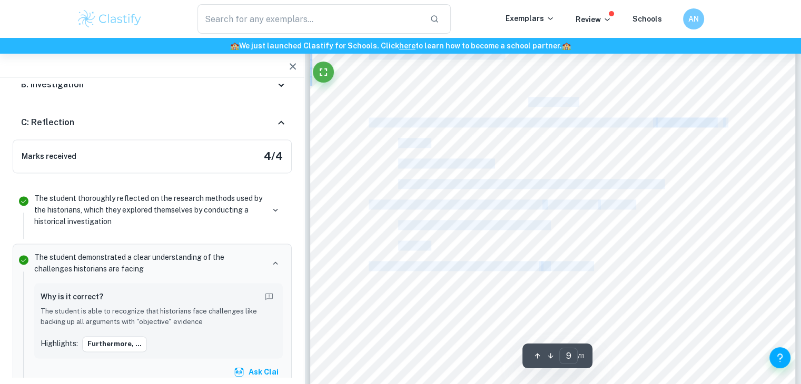
drag, startPoint x: 440, startPoint y: 186, endPoint x: 478, endPoint y: 88, distance: 105.5
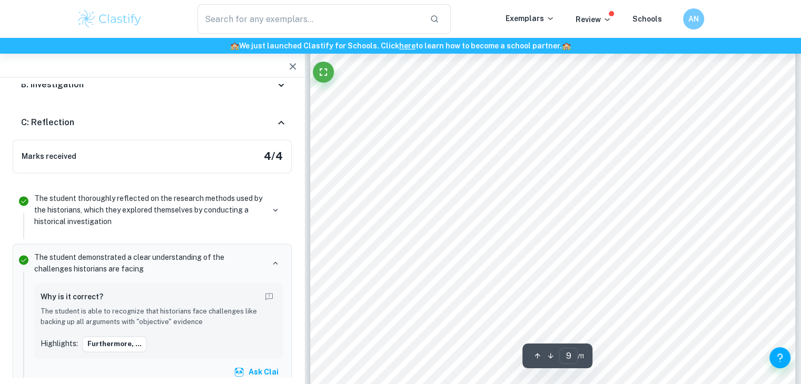
click at [478, 88] on div "Section A: Bibliography Works [PERSON_NAME]. “[PERSON_NAME] Great Leap Forward …" at bounding box center [552, 351] width 485 height 685
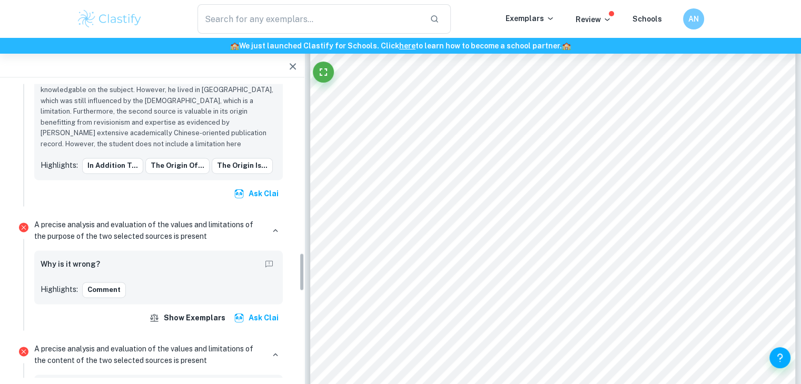
scroll to position [1280, 0]
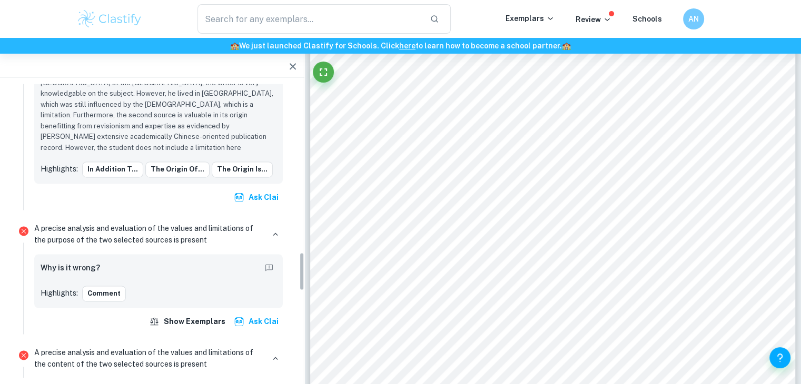
drag, startPoint x: 301, startPoint y: 330, endPoint x: 301, endPoint y: 270, distance: 60.5
click at [301, 270] on div "Total Marks Received 23 / 25 [PERSON_NAME] by an official IB Examiner 7 Criteri…" at bounding box center [152, 231] width 304 height 294
click at [167, 286] on div "Comment" at bounding box center [179, 294] width 194 height 16
click at [112, 286] on button "Comment" at bounding box center [104, 294] width 44 height 16
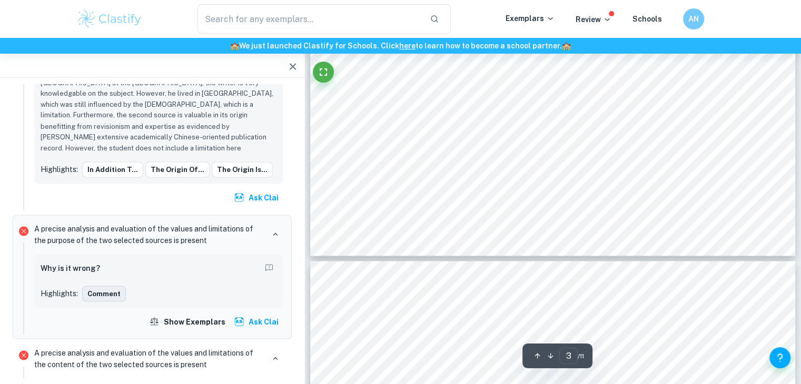
scroll to position [1582, 0]
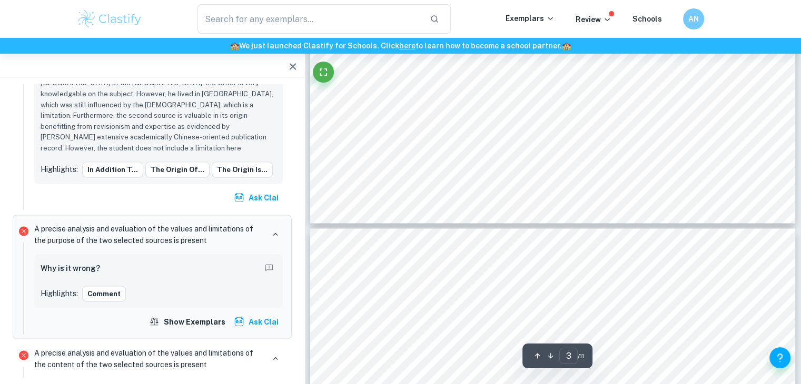
type input "4"
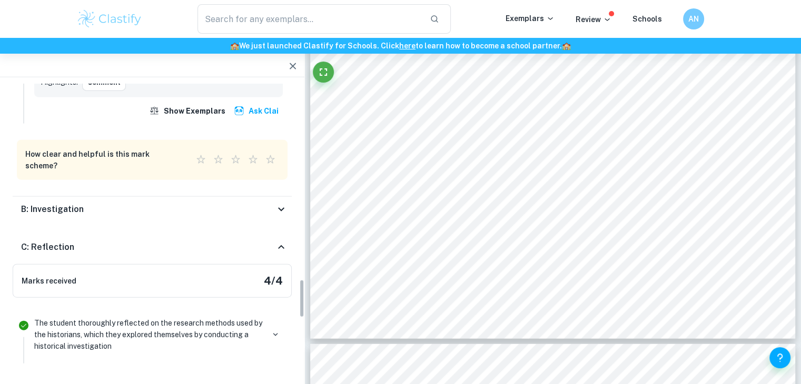
scroll to position [1687, 0]
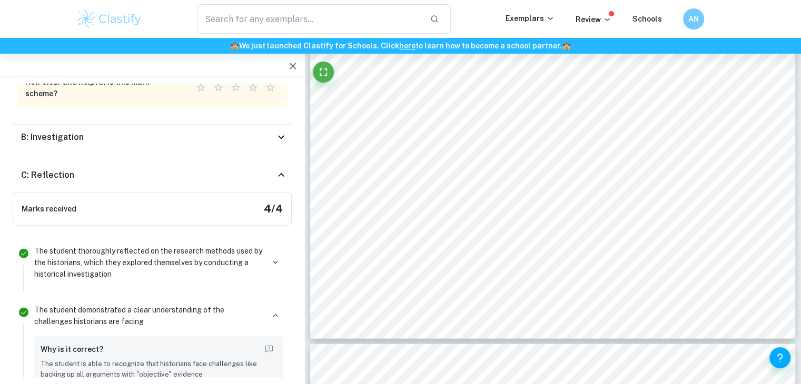
drag, startPoint x: 300, startPoint y: 268, endPoint x: 306, endPoint y: 321, distance: 53.5
click at [280, 131] on icon at bounding box center [281, 137] width 13 height 13
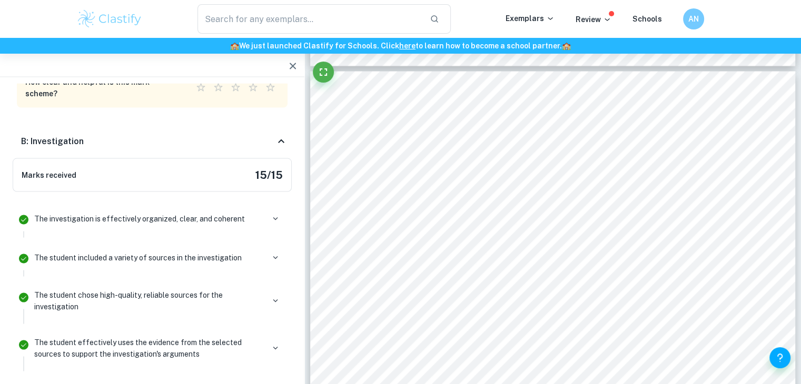
scroll to position [2045, 0]
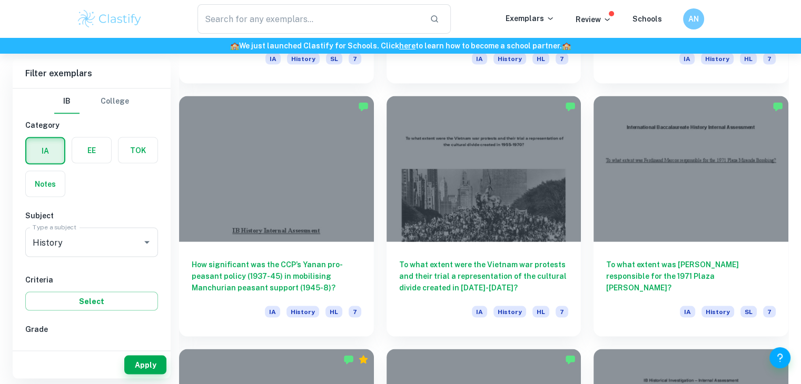
scroll to position [2041, 0]
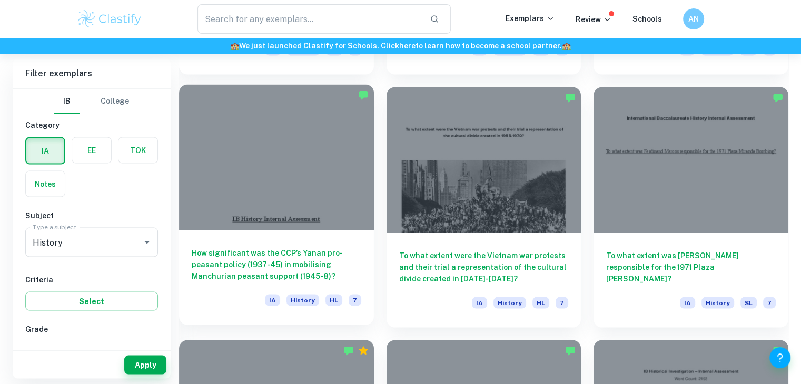
click at [294, 262] on h6 "How significant was the CCP’s Yanan pro-peasant policy (1937-45) in mobilising …" at bounding box center [277, 264] width 170 height 35
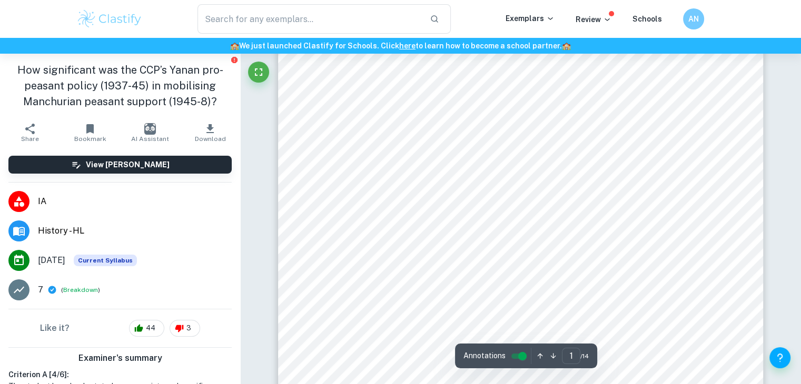
scroll to position [278, 0]
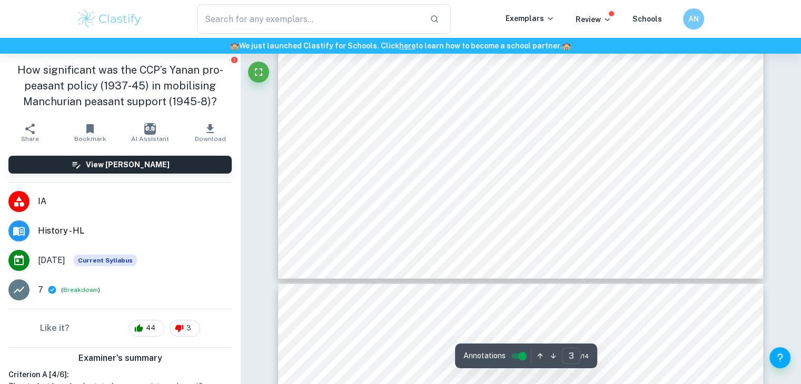
type input "4"
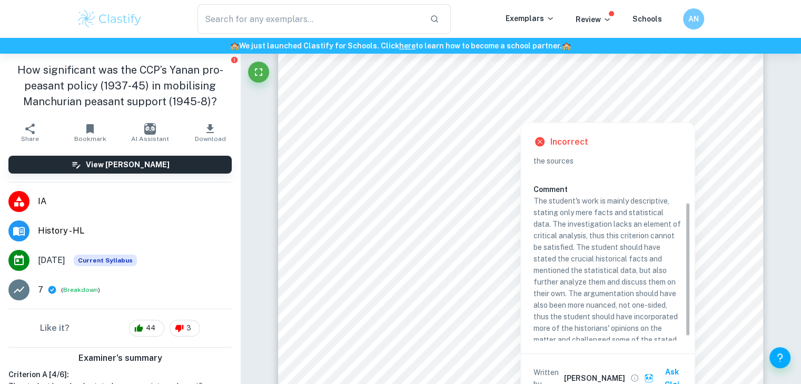
scroll to position [67, 0]
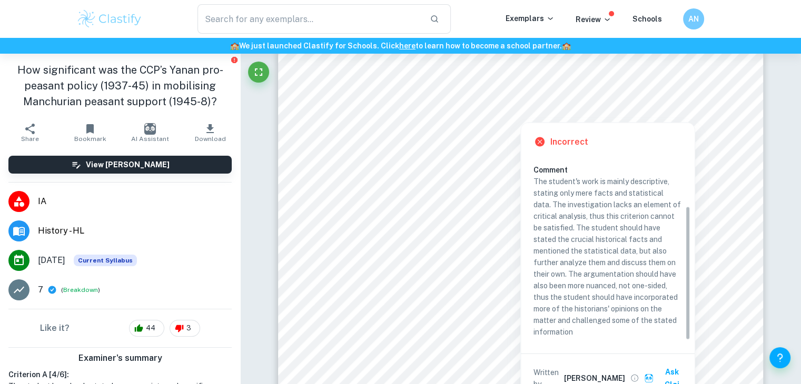
drag, startPoint x: 687, startPoint y: 185, endPoint x: 694, endPoint y: 246, distance: 60.9
click at [694, 246] on div "Incorrect Criterion B The student’s work contains critical analysis through the…" at bounding box center [608, 263] width 174 height 280
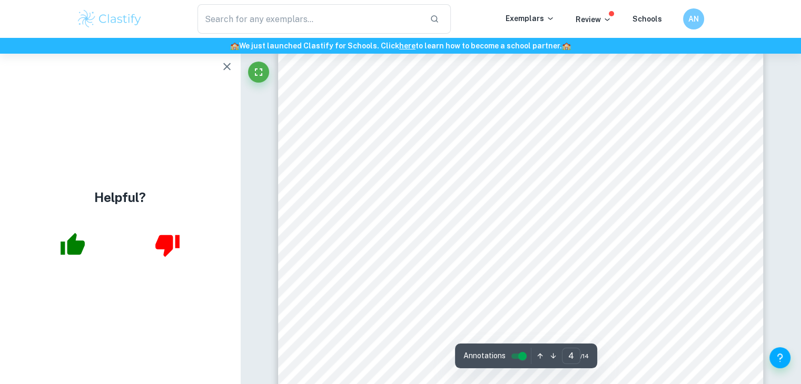
drag, startPoint x: 376, startPoint y: 137, endPoint x: 465, endPoint y: 156, distance: 91.1
click at [465, 156] on div "4 Section 2 Chinese [DEMOGRAPHIC_DATA] (CCP) policy, implemented in [PERSON_NAM…" at bounding box center [520, 388] width 485 height 685
